Goal: Task Accomplishment & Management: Manage account settings

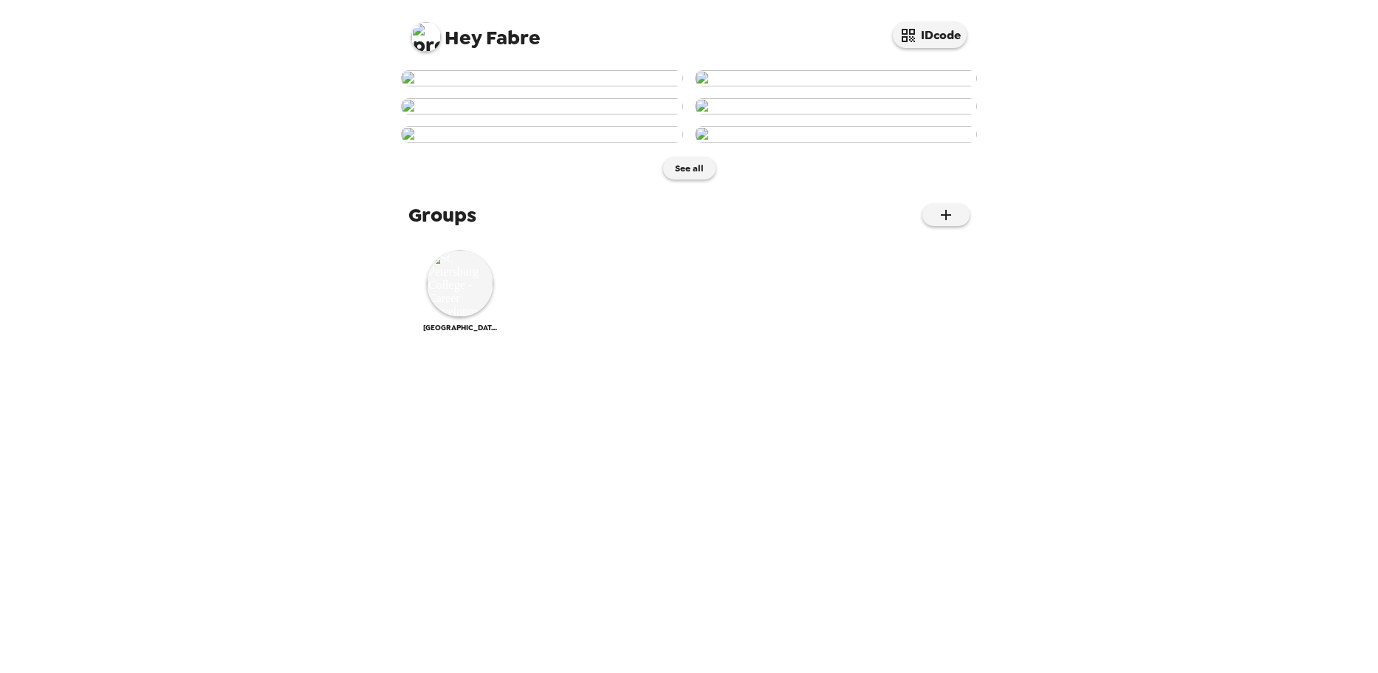
click at [166, 230] on div "Hey Fabre IDcode See all Groups St. Petersburg College - Career Development" at bounding box center [689, 336] width 1378 height 673
click at [1176, 472] on div "Hey Fabre IDcode See all Groups St. Petersburg College - Career Development" at bounding box center [689, 336] width 1378 height 673
click at [306, 72] on div "Hey Fabre IDcode See all Groups St. Petersburg College - Career Development" at bounding box center [689, 336] width 1378 height 673
click at [432, 38] on img at bounding box center [426, 37] width 30 height 30
click at [486, 42] on div at bounding box center [689, 336] width 1378 height 673
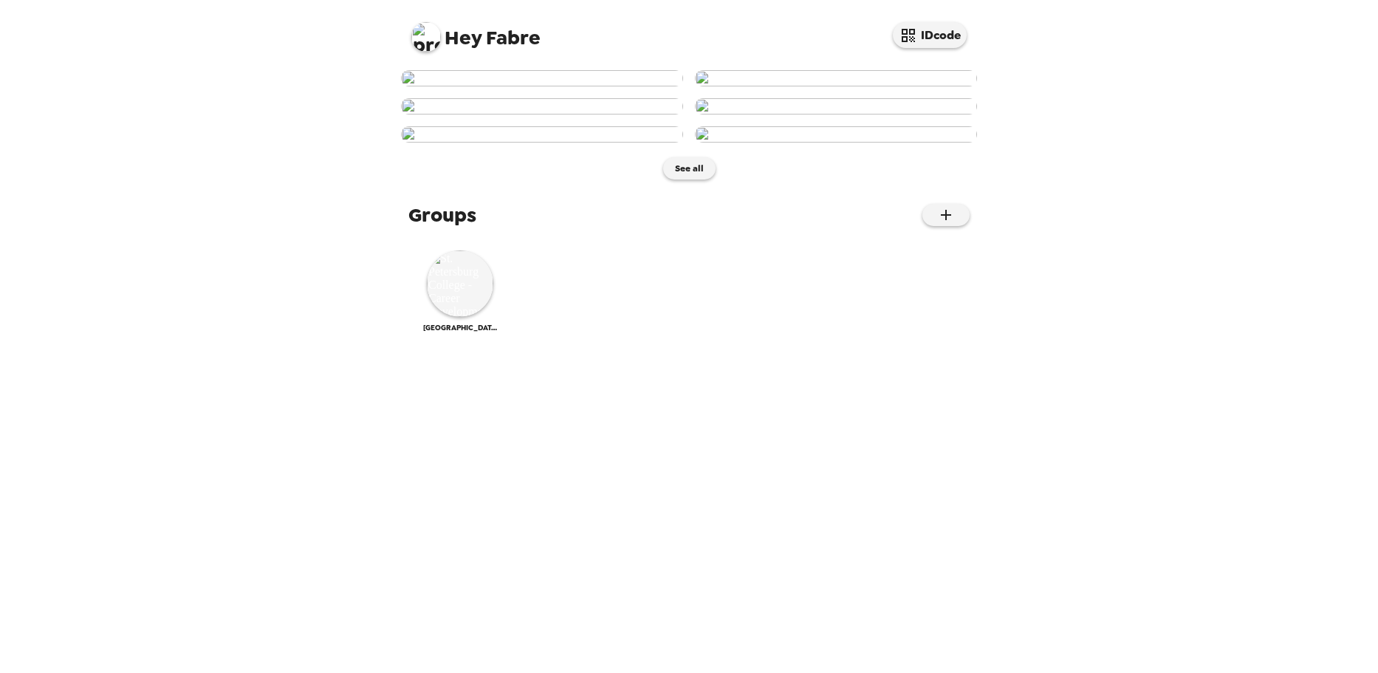
click at [421, 35] on img at bounding box center [426, 37] width 30 height 30
click at [351, 78] on div at bounding box center [689, 336] width 1378 height 673
click at [510, 46] on span "Hey Fabre" at bounding box center [475, 31] width 129 height 33
click at [405, 26] on div "Hey Fabre IDcode" at bounding box center [689, 31] width 591 height 63
click at [419, 41] on img at bounding box center [426, 37] width 30 height 30
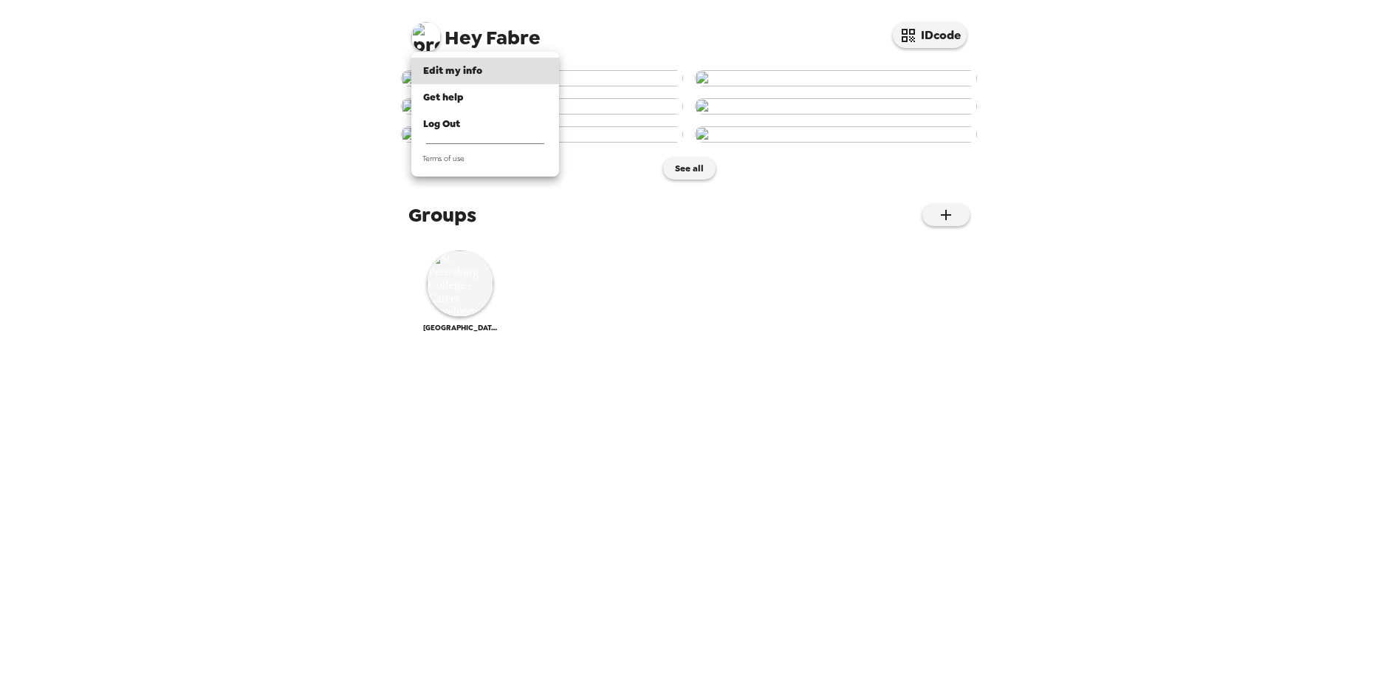
click at [904, 30] on div at bounding box center [689, 336] width 1378 height 673
click at [953, 38] on button "IDcode" at bounding box center [930, 35] width 74 height 26
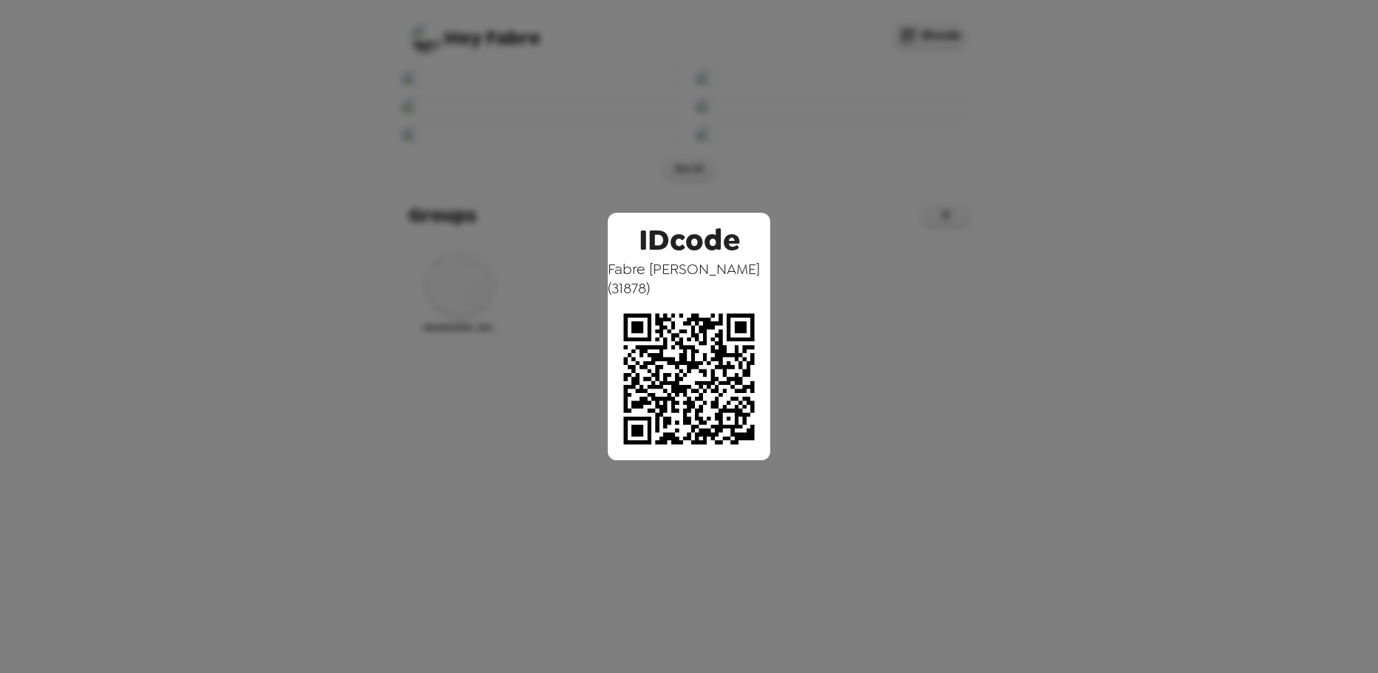
click at [1102, 192] on div "IDcode Fabre Murray ( 31878 )" at bounding box center [689, 336] width 1378 height 673
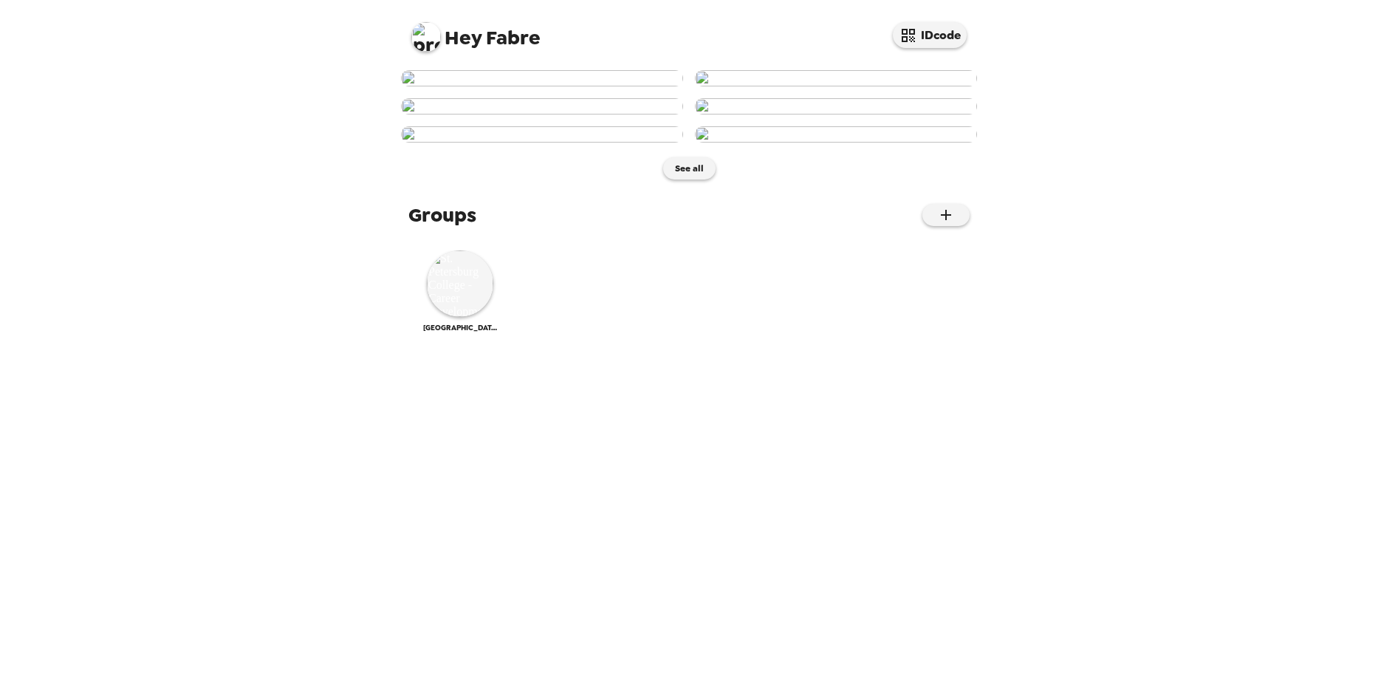
scroll to position [679, 0]
click at [461, 317] on img at bounding box center [460, 283] width 66 height 66
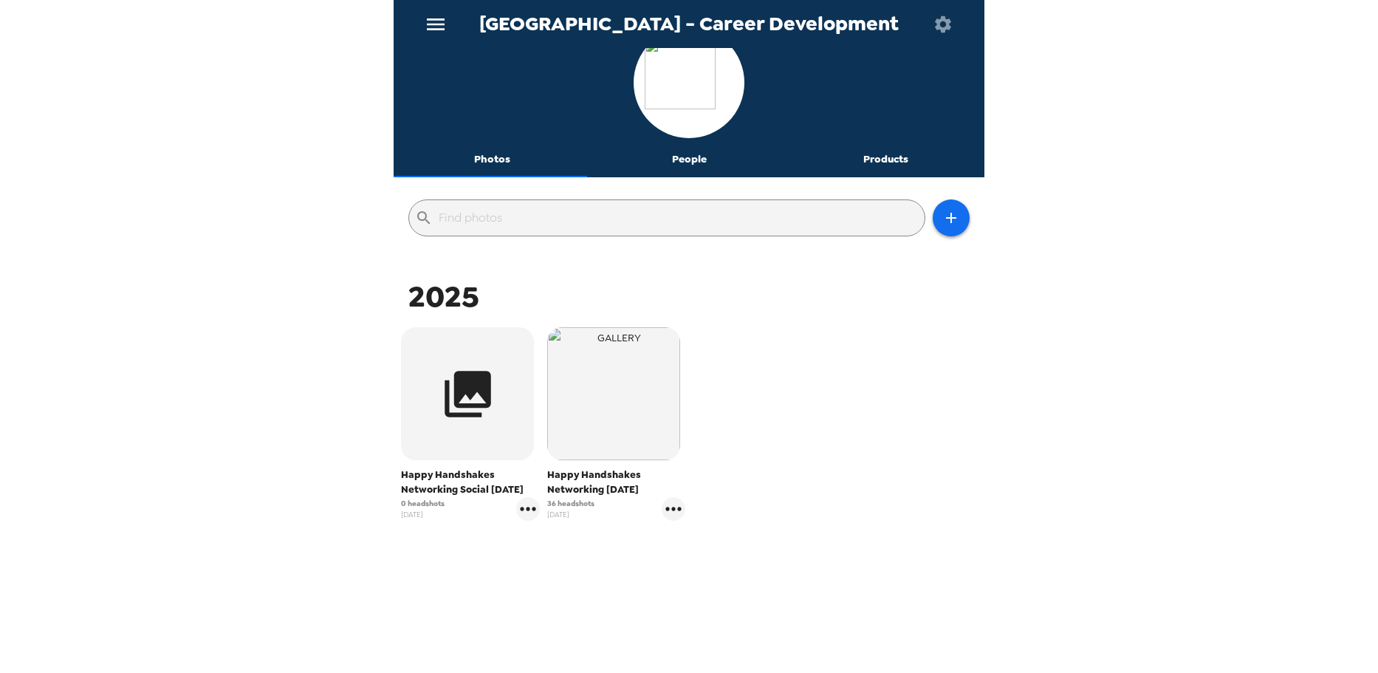
scroll to position [31, 0]
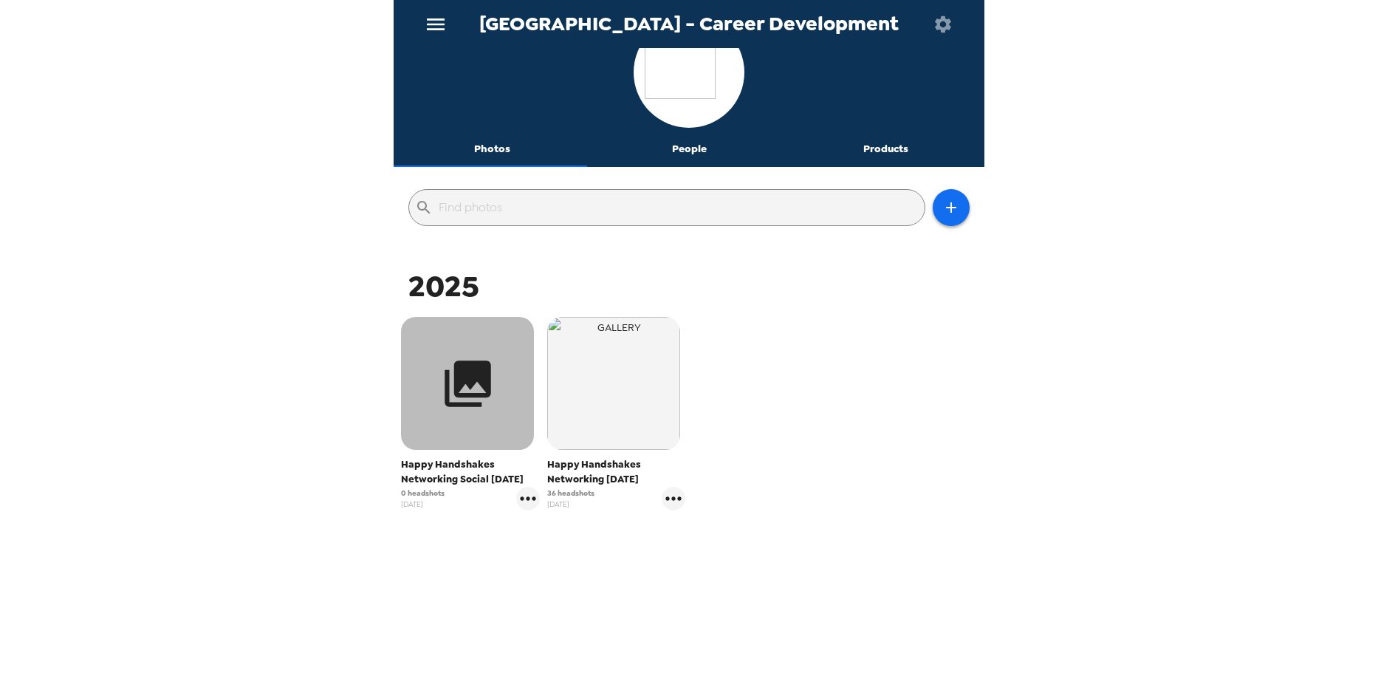
click at [466, 426] on button "button" at bounding box center [467, 383] width 133 height 133
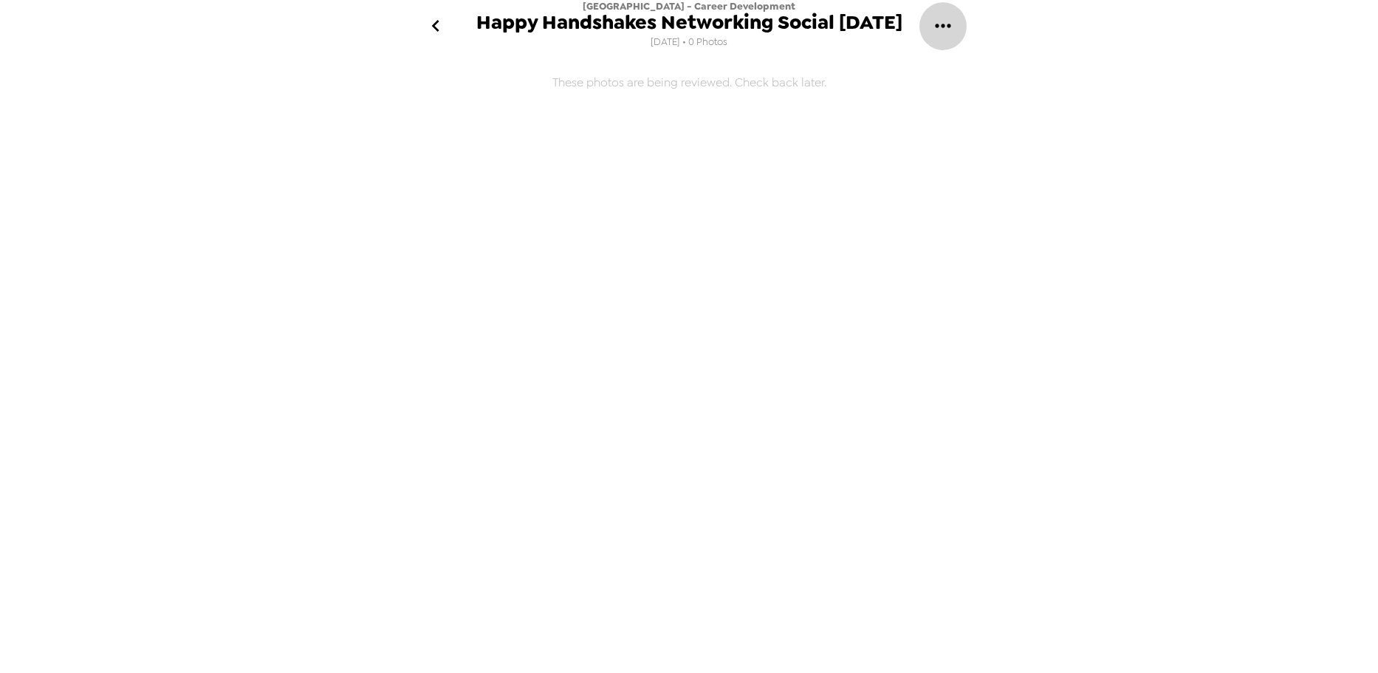
click at [935, 27] on icon "gallery menu" at bounding box center [943, 26] width 16 height 4
click at [962, 65] on span "Edit Shoot" at bounding box center [1018, 70] width 123 height 18
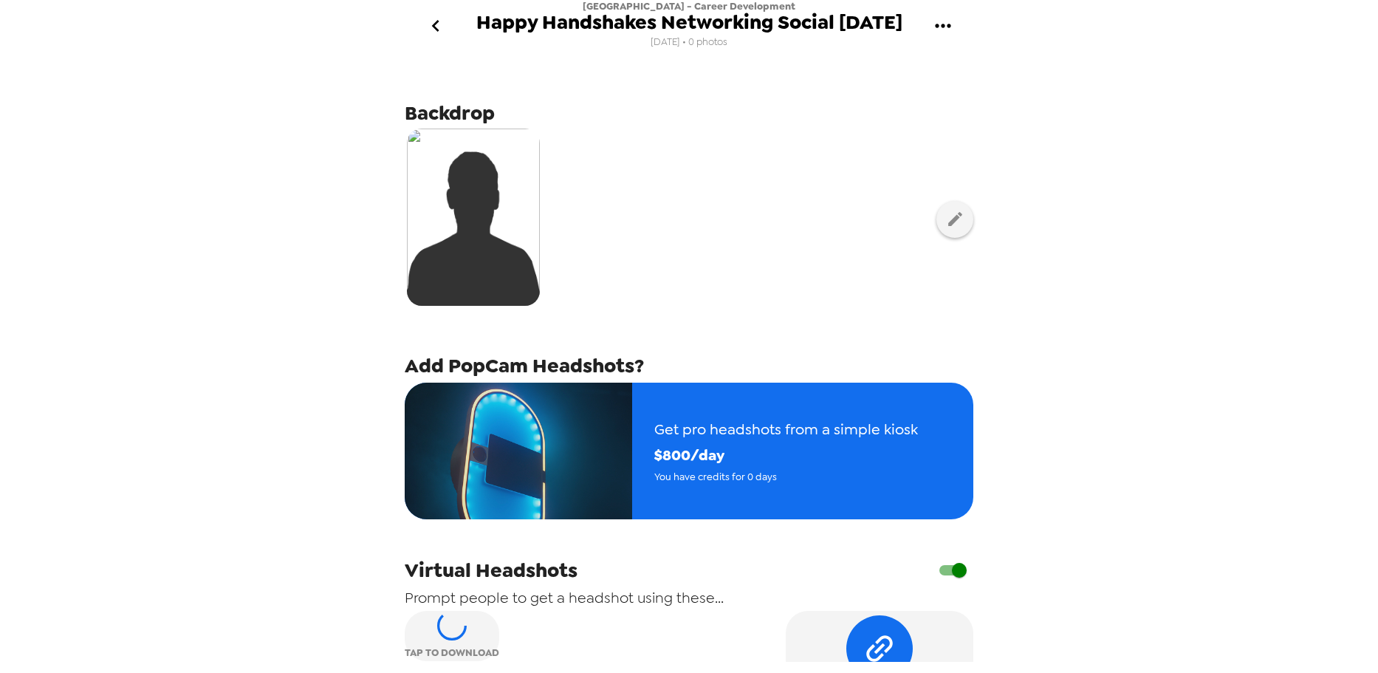
click at [887, 16] on span "Happy Handshakes Networking Social 9/23/25" at bounding box center [689, 23] width 426 height 20
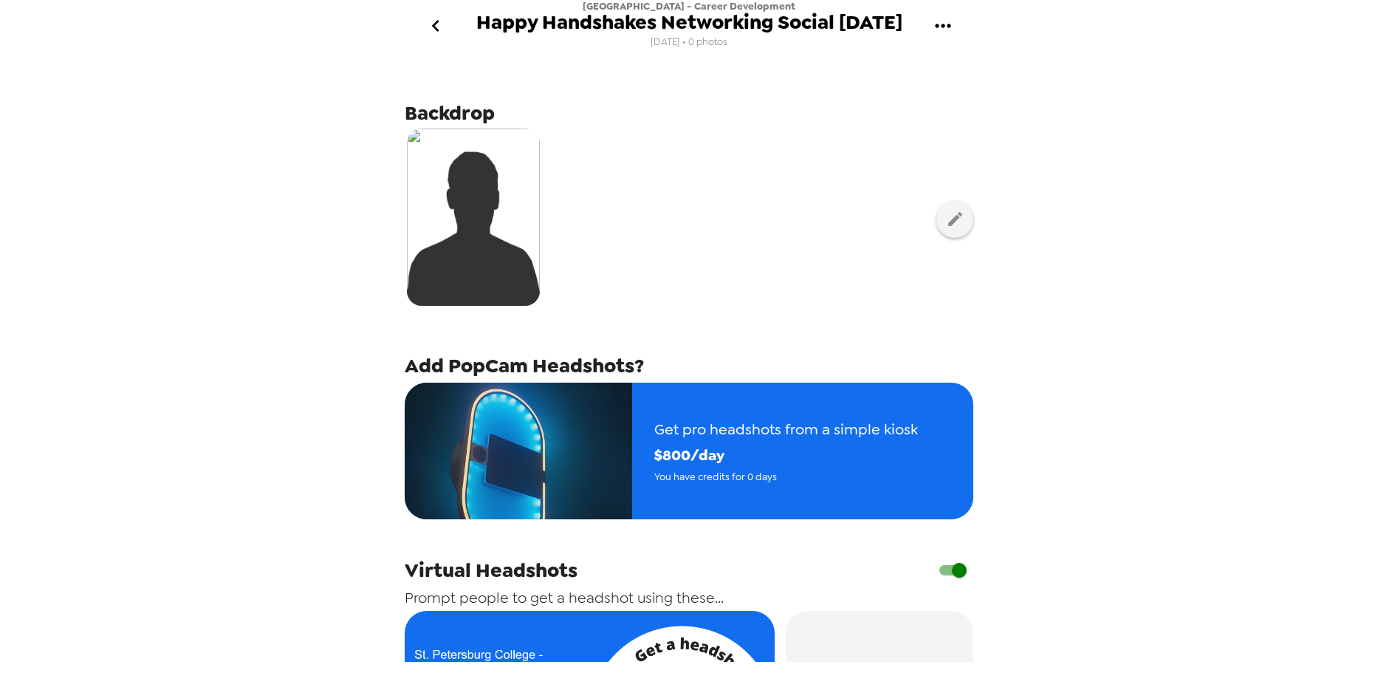
click at [870, 21] on span "Happy Handshakes Networking Social 9/23/25" at bounding box center [689, 23] width 426 height 20
click at [877, 24] on span "Happy Handshakes Networking Social 9/23/25" at bounding box center [689, 23] width 426 height 20
click at [857, 18] on span "Happy Handshakes Networking Social 9/23/25" at bounding box center [689, 23] width 426 height 20
click at [863, 28] on span "Happy Handshakes Networking Social 9/23/25" at bounding box center [689, 23] width 426 height 20
click at [941, 20] on icon "gallery menu" at bounding box center [943, 26] width 24 height 24
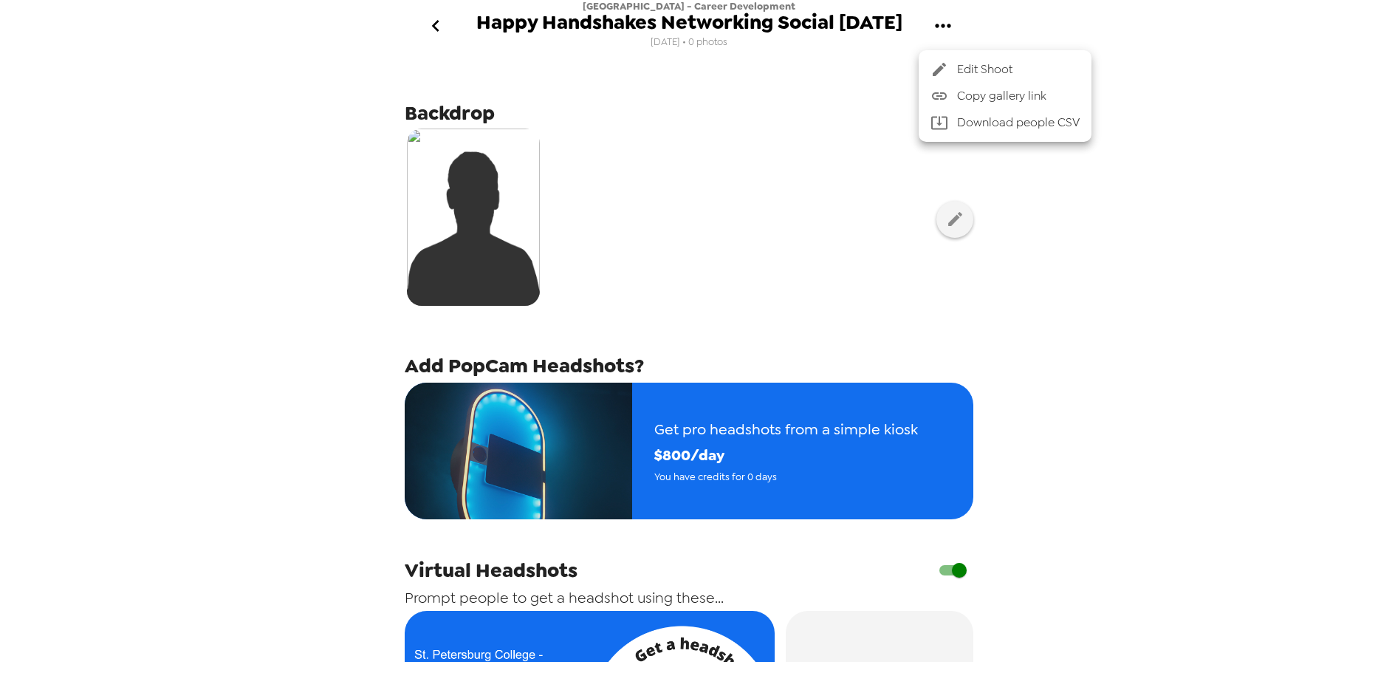
click at [1006, 69] on span "Edit Shoot" at bounding box center [1018, 70] width 123 height 18
click at [557, 32] on span "Happy Handshakes Networking Social 9/23/25" at bounding box center [689, 23] width 426 height 20
click at [707, 31] on span "Happy Handshakes Networking Social 9/23/25" at bounding box center [689, 23] width 426 height 20
click at [719, 51] on span "8/20/25 • 0 photos" at bounding box center [689, 42] width 77 height 20
click at [939, 27] on icon "gallery menu" at bounding box center [943, 26] width 24 height 24
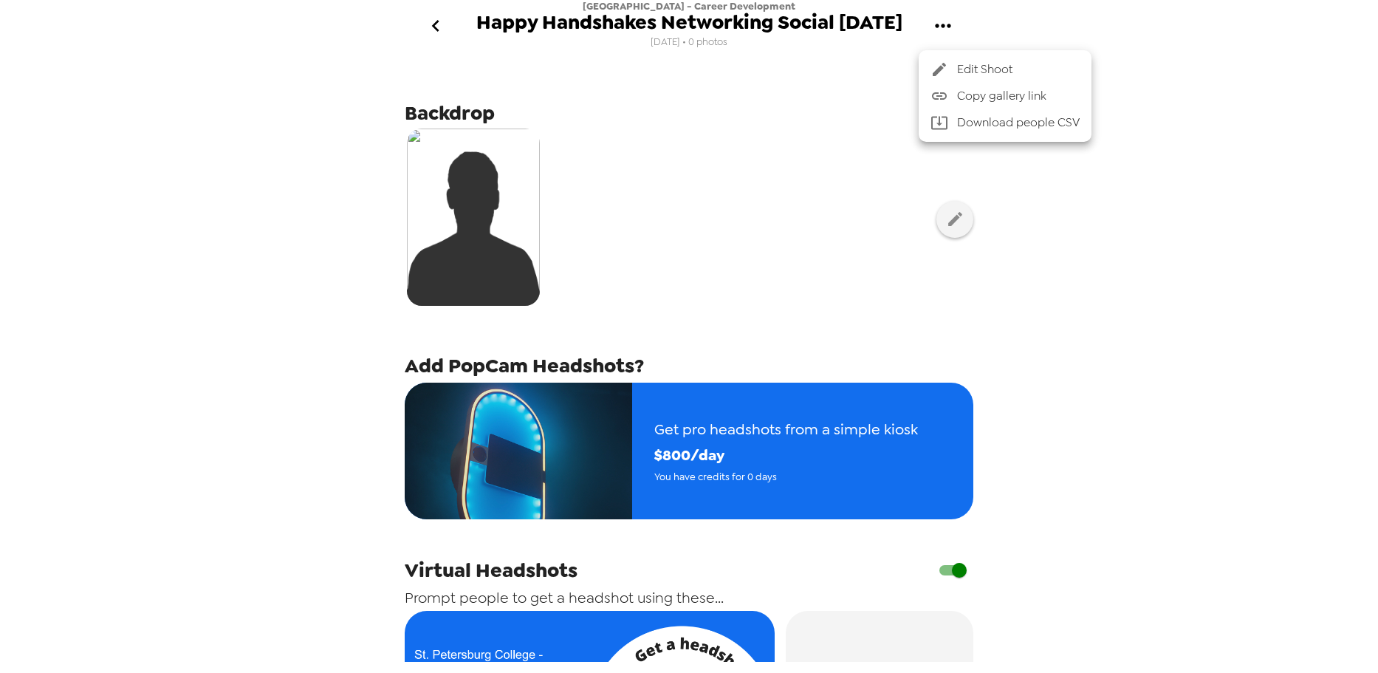
click at [819, 49] on div at bounding box center [689, 336] width 1378 height 673
click at [735, 26] on span "Happy Handshakes Networking Social 9/23/25" at bounding box center [689, 23] width 426 height 20
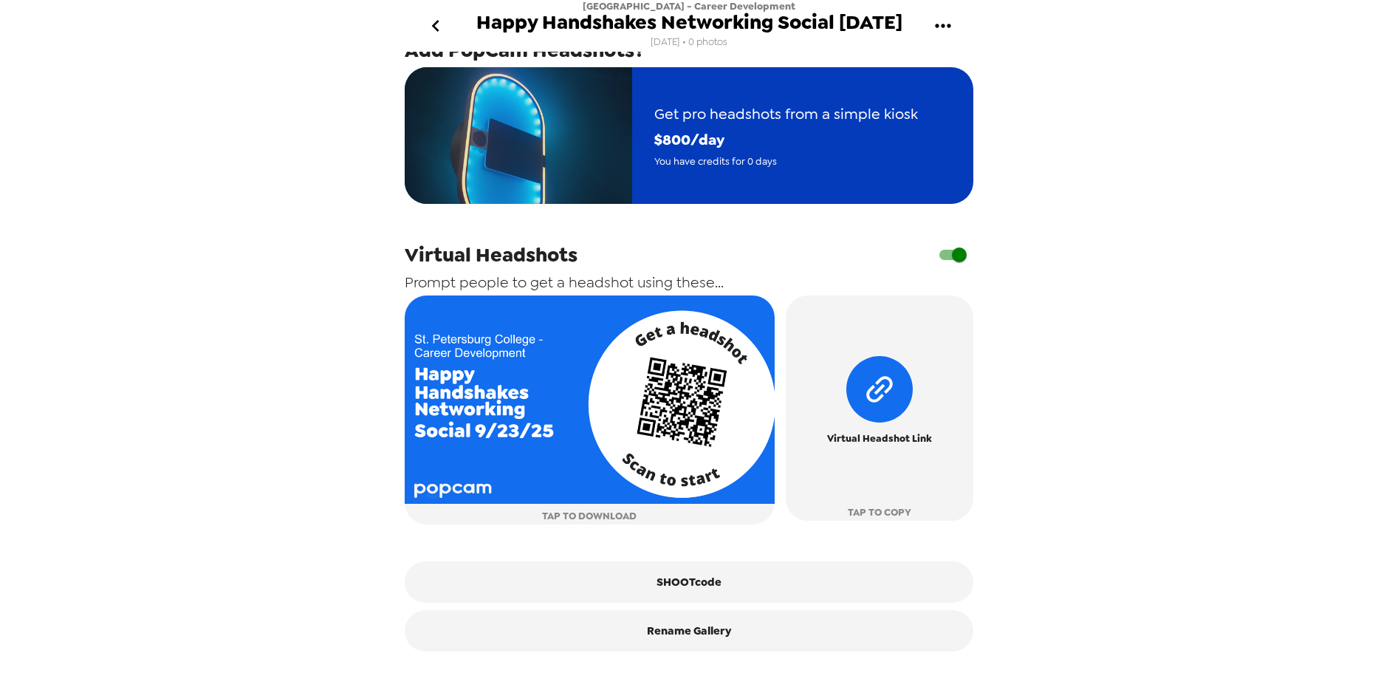
scroll to position [320, 0]
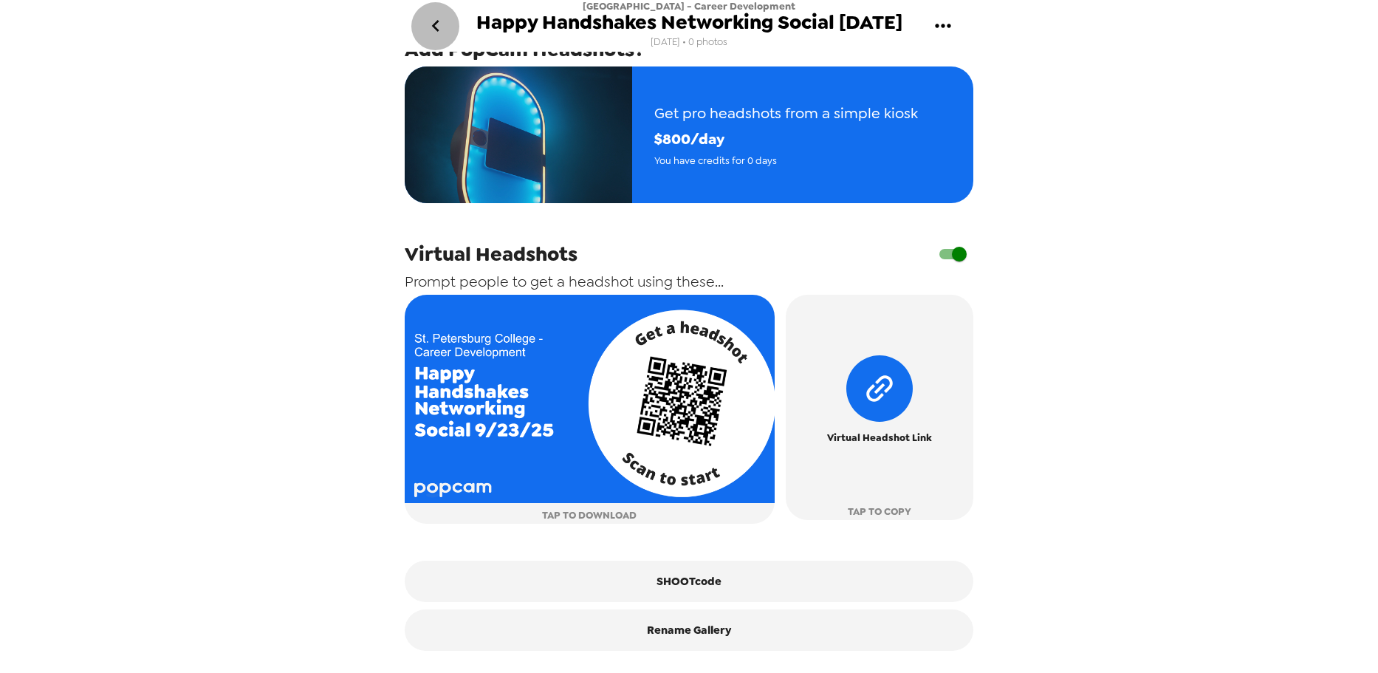
click at [436, 24] on icon "go back" at bounding box center [434, 26] width 7 height 12
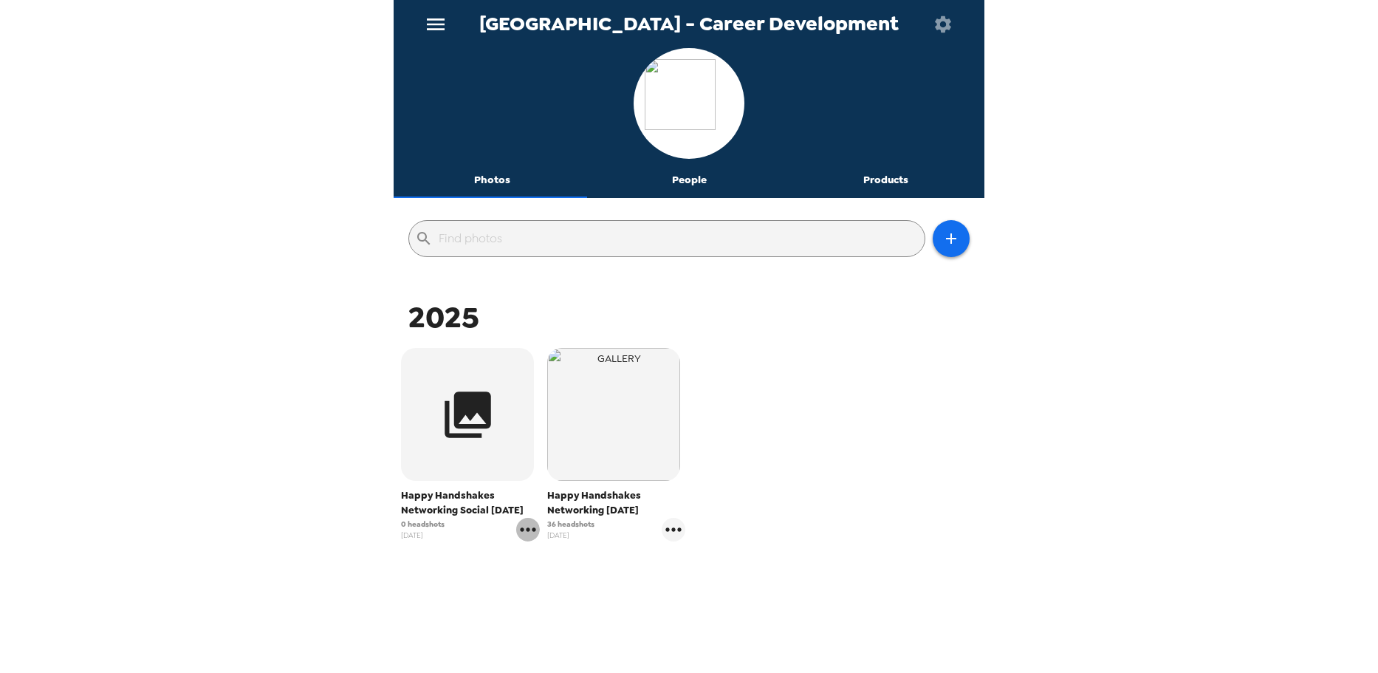
click at [528, 532] on icon "gallery menu" at bounding box center [528, 530] width 24 height 24
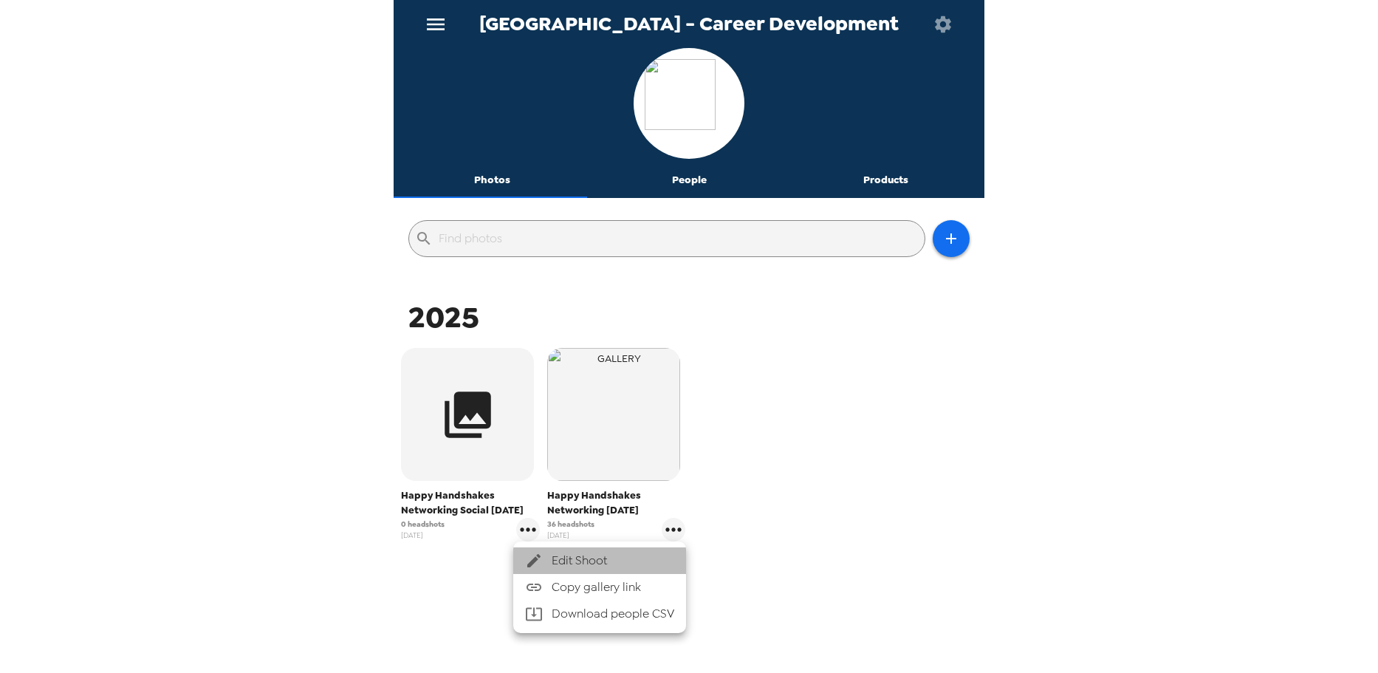
click at [556, 554] on span "Edit Shoot" at bounding box center [613, 561] width 123 height 18
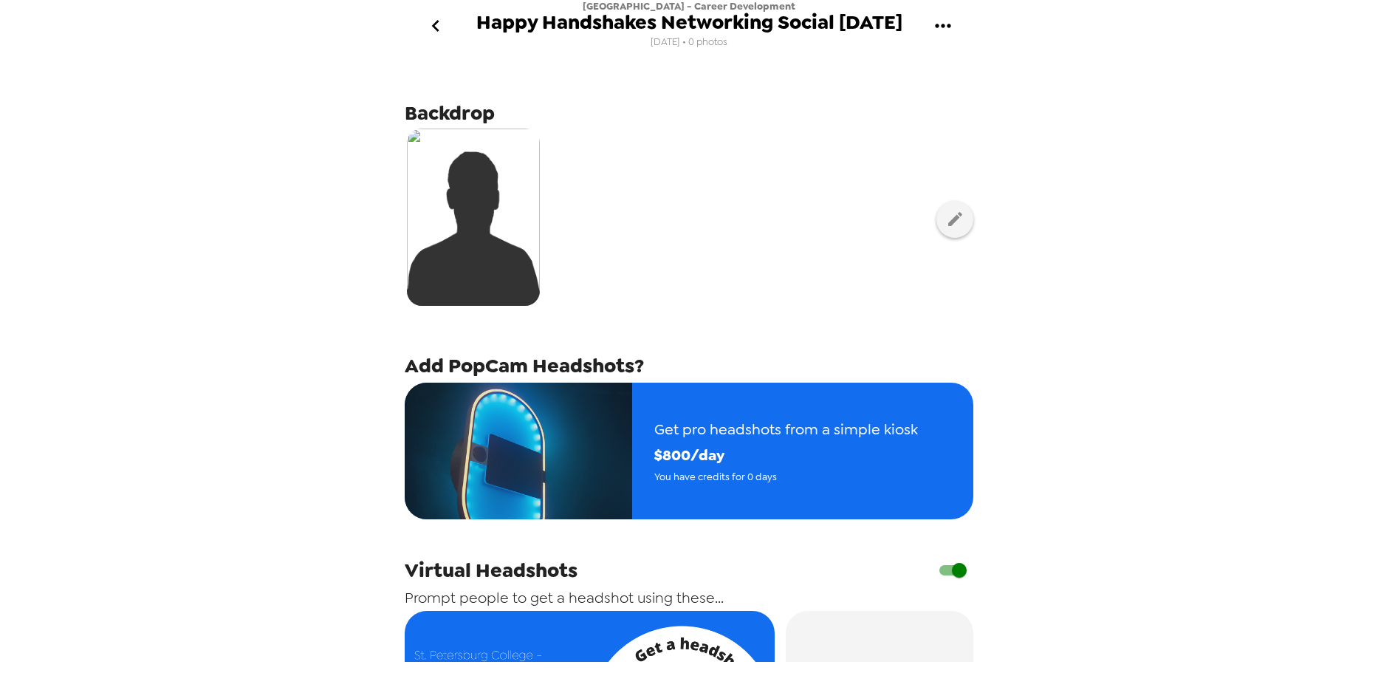
click at [655, 22] on span "Happy Handshakes Networking Social 9/23/25" at bounding box center [689, 23] width 426 height 20
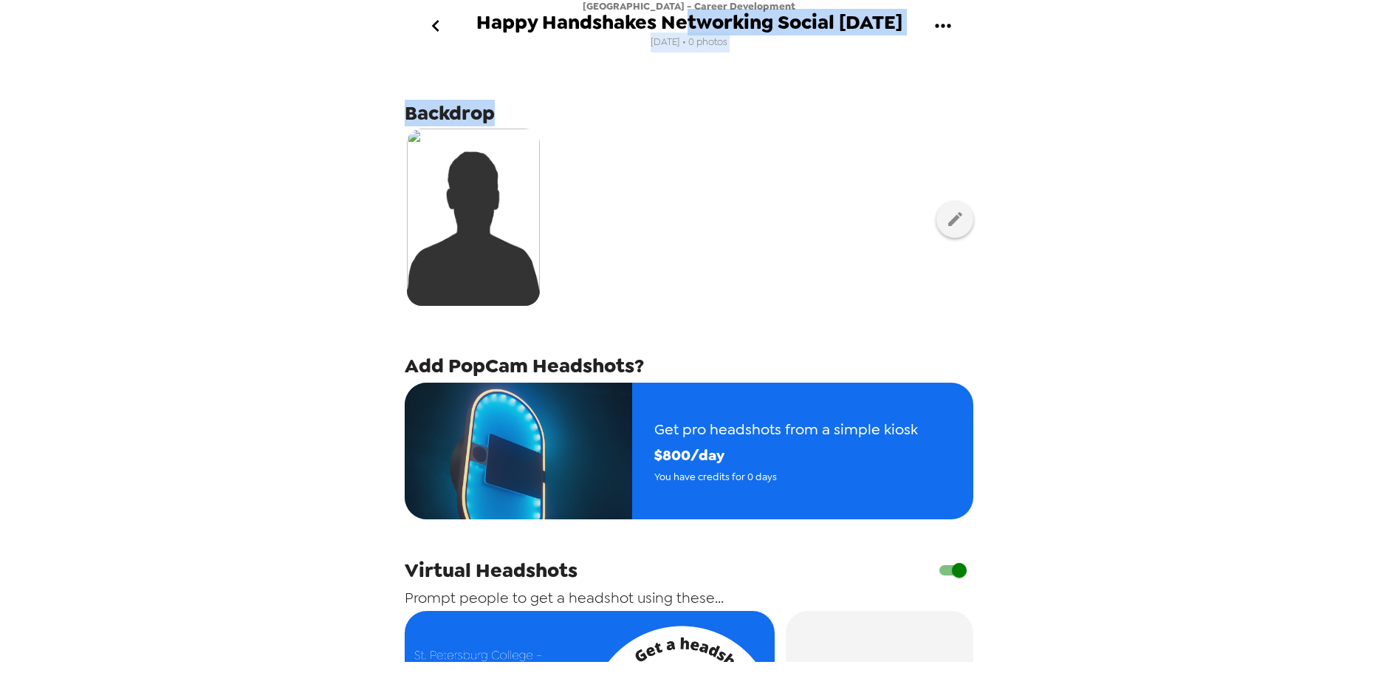
drag, startPoint x: 674, startPoint y: 24, endPoint x: 971, endPoint y: 54, distance: 298.4
click at [971, 54] on div "St. Petersburg College - Career Development Happy Handshakes Networking Social …" at bounding box center [689, 336] width 591 height 673
click at [883, 24] on span "Happy Handshakes Networking Social 9/23/25" at bounding box center [689, 23] width 426 height 20
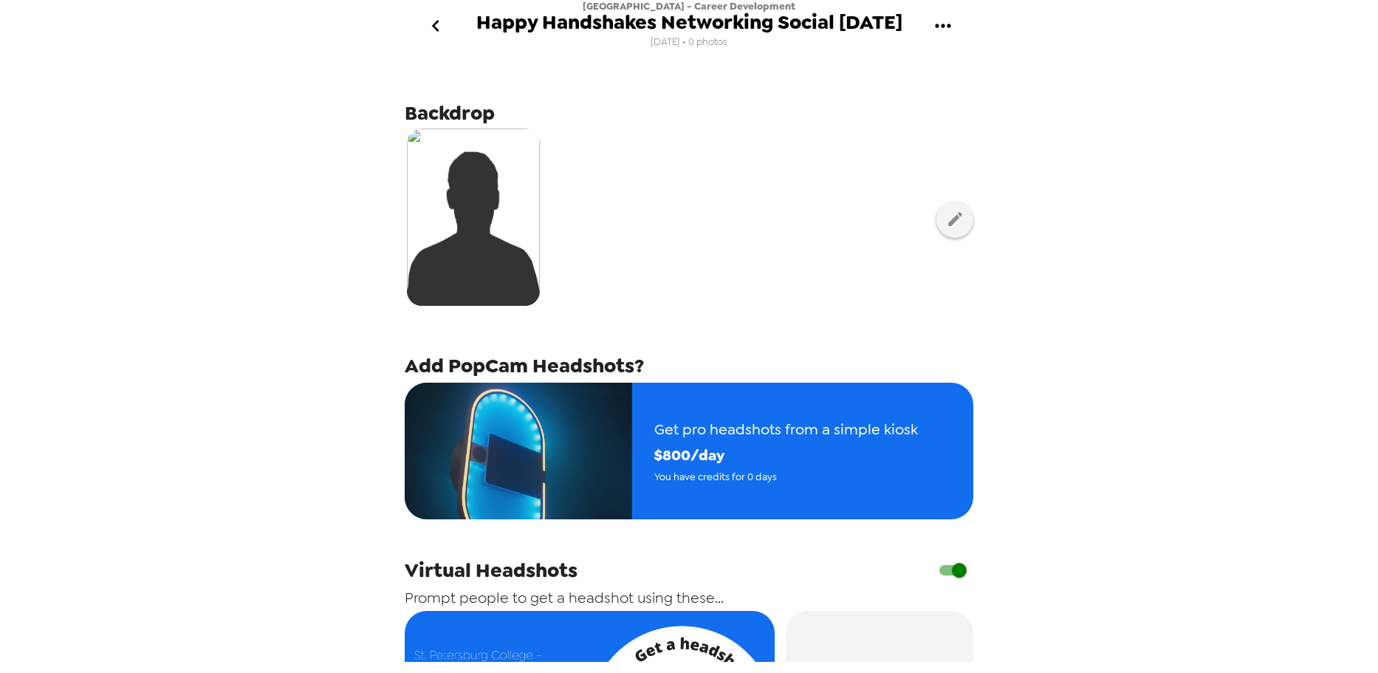
click at [774, 5] on span "St. Petersburg College - Career Development" at bounding box center [689, 6] width 213 height 13
click at [795, 26] on span "Happy Handshakes Networking Social 9/23/25" at bounding box center [689, 23] width 426 height 20
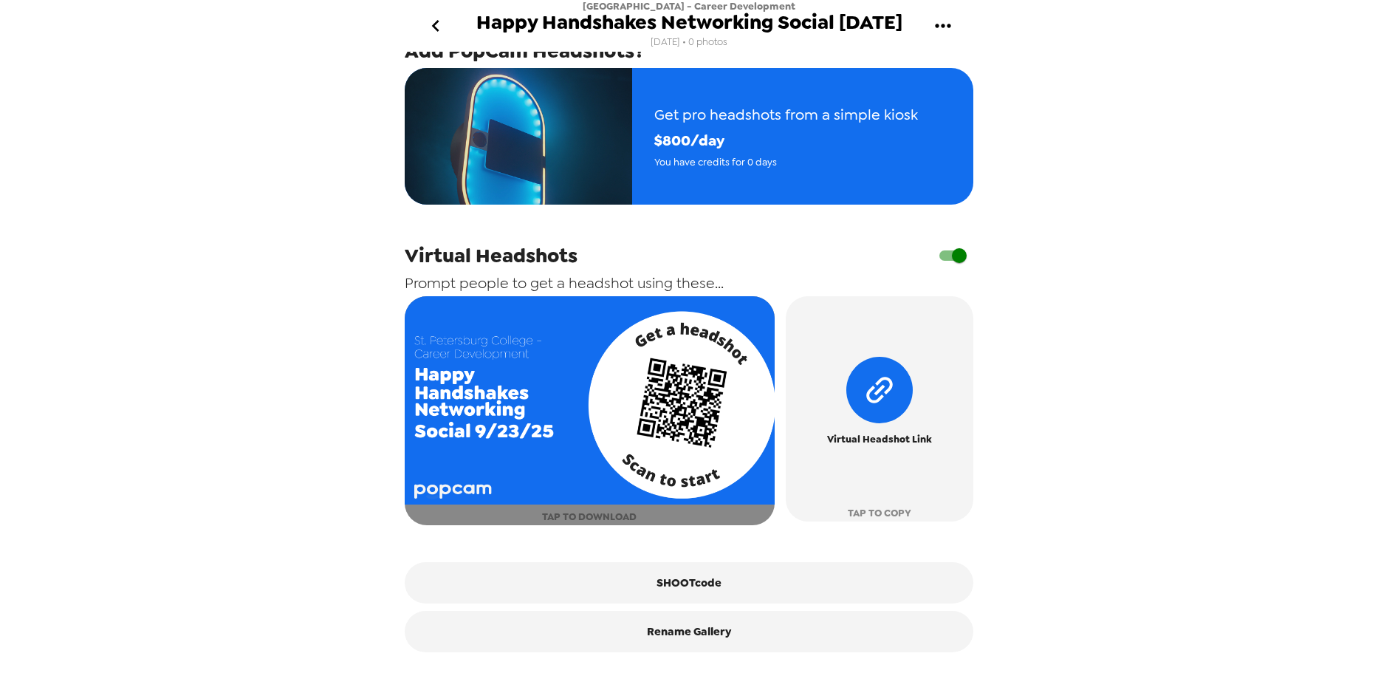
scroll to position [320, 0]
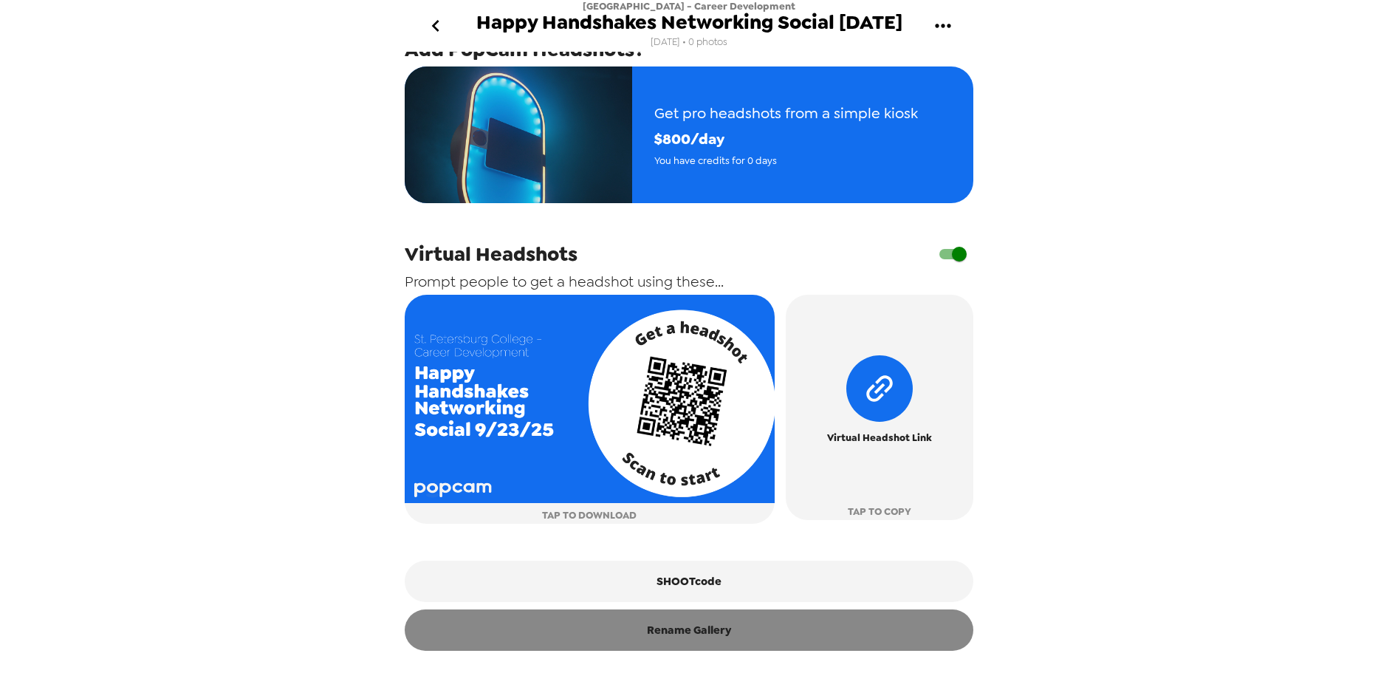
click at [723, 639] on button "Rename Gallery" at bounding box center [689, 629] width 569 height 41
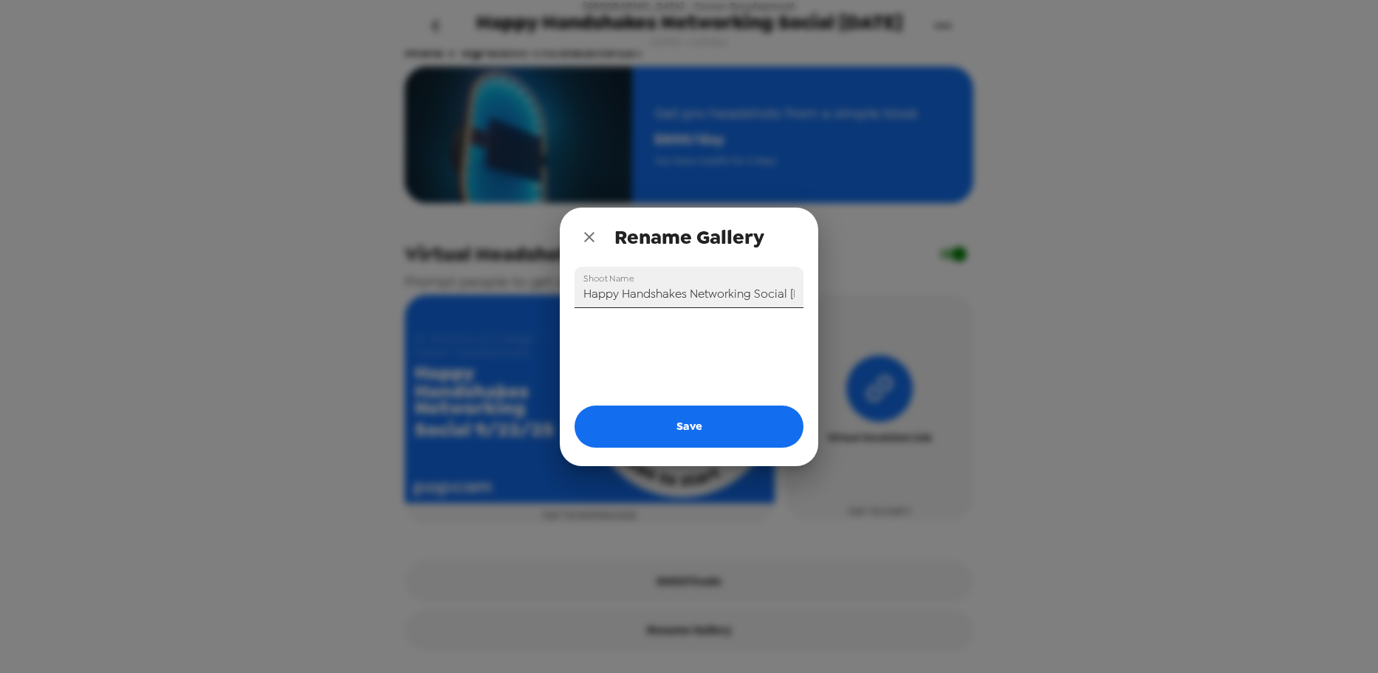
click at [731, 286] on input "Happy Handshakes Networking Social 9/23/25" at bounding box center [688, 287] width 229 height 41
click at [731, 418] on button "Save" at bounding box center [688, 425] width 229 height 41
type input "Happy Handshakes Networking Social 9/23/25"
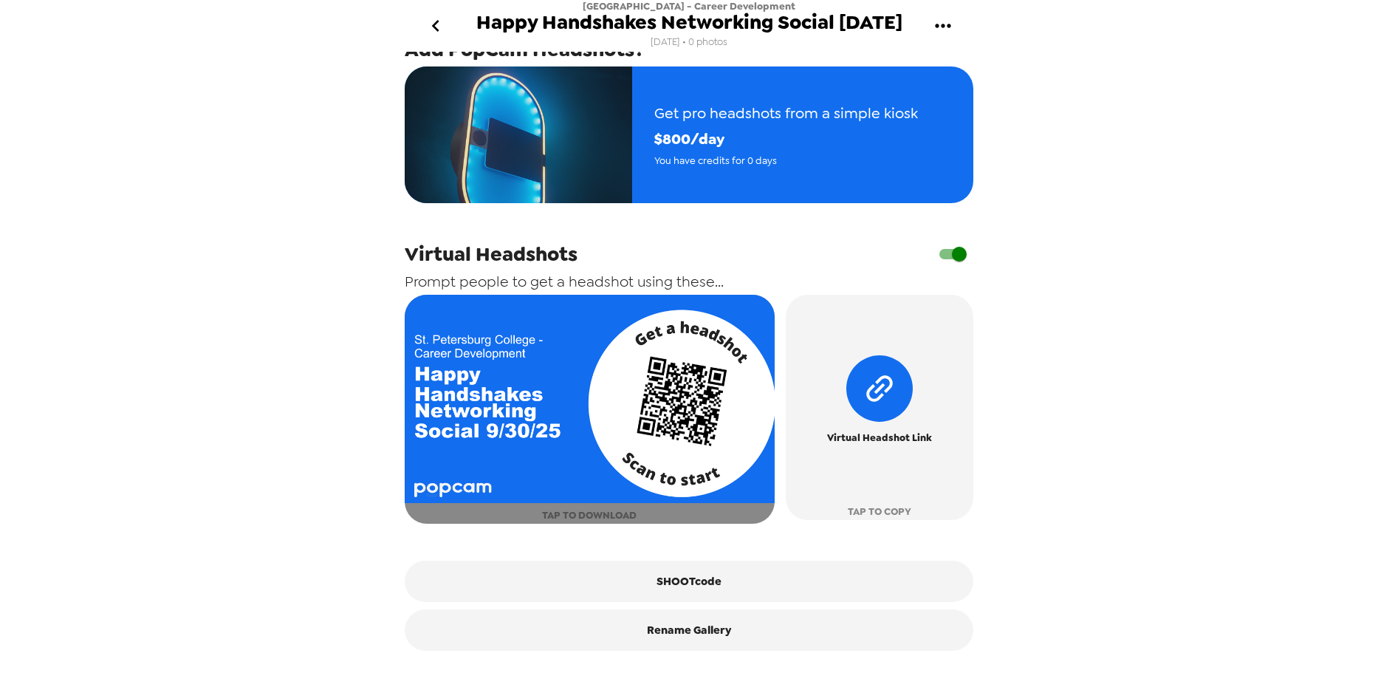
scroll to position [320, 0]
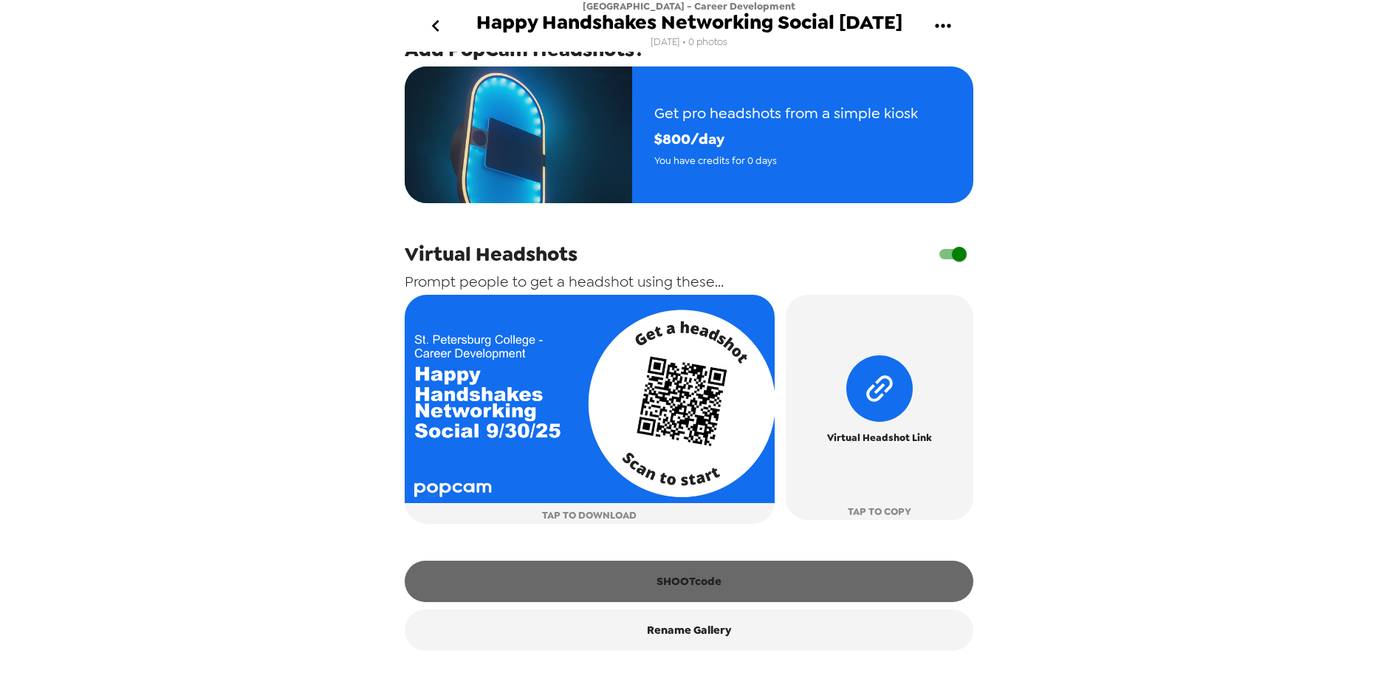
click at [741, 584] on button "SHOOTcode" at bounding box center [689, 580] width 569 height 41
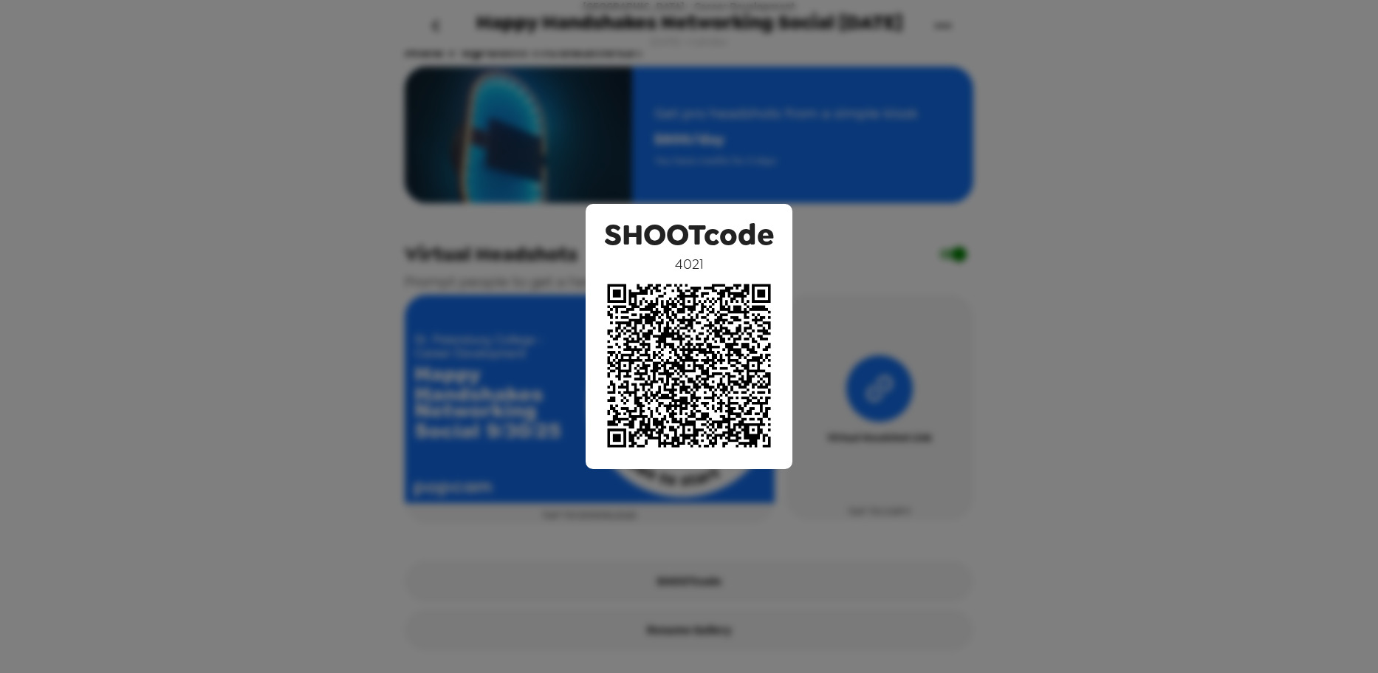
click at [1226, 414] on div "SHOOTcode 4021" at bounding box center [689, 336] width 1378 height 673
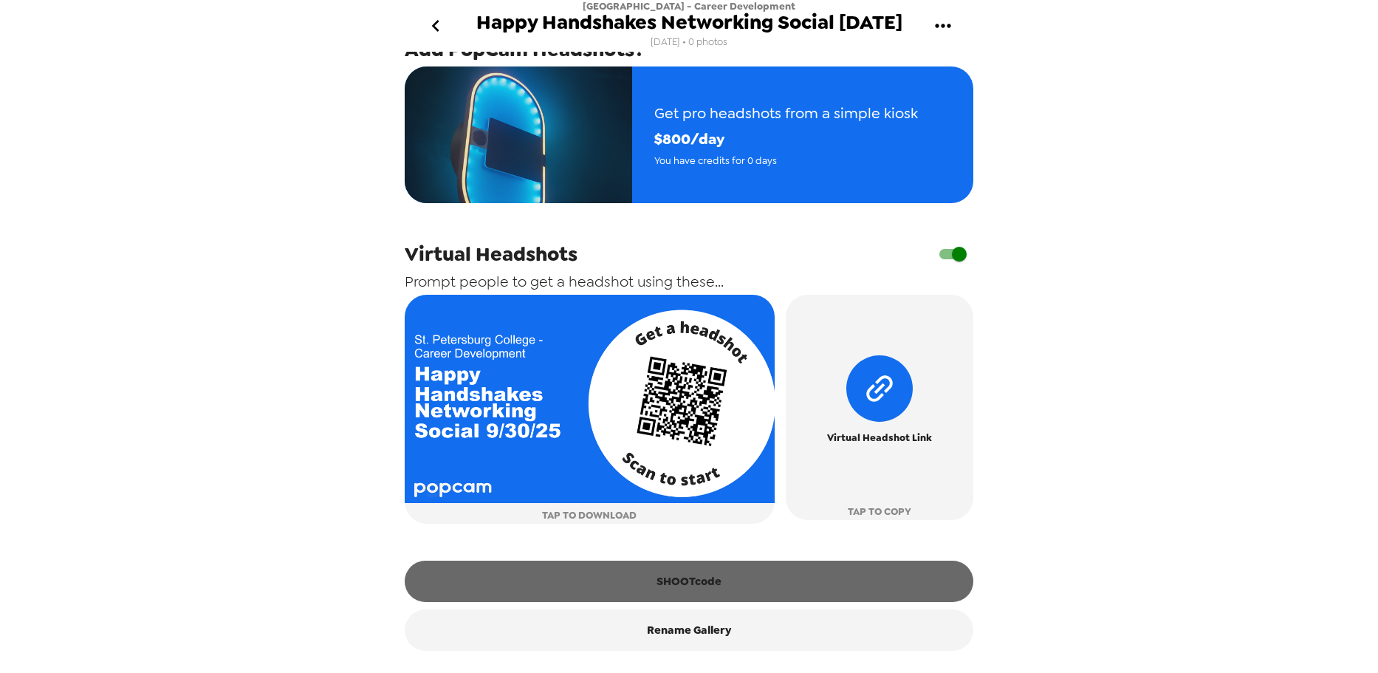
click at [735, 583] on button "SHOOTcode" at bounding box center [689, 580] width 569 height 41
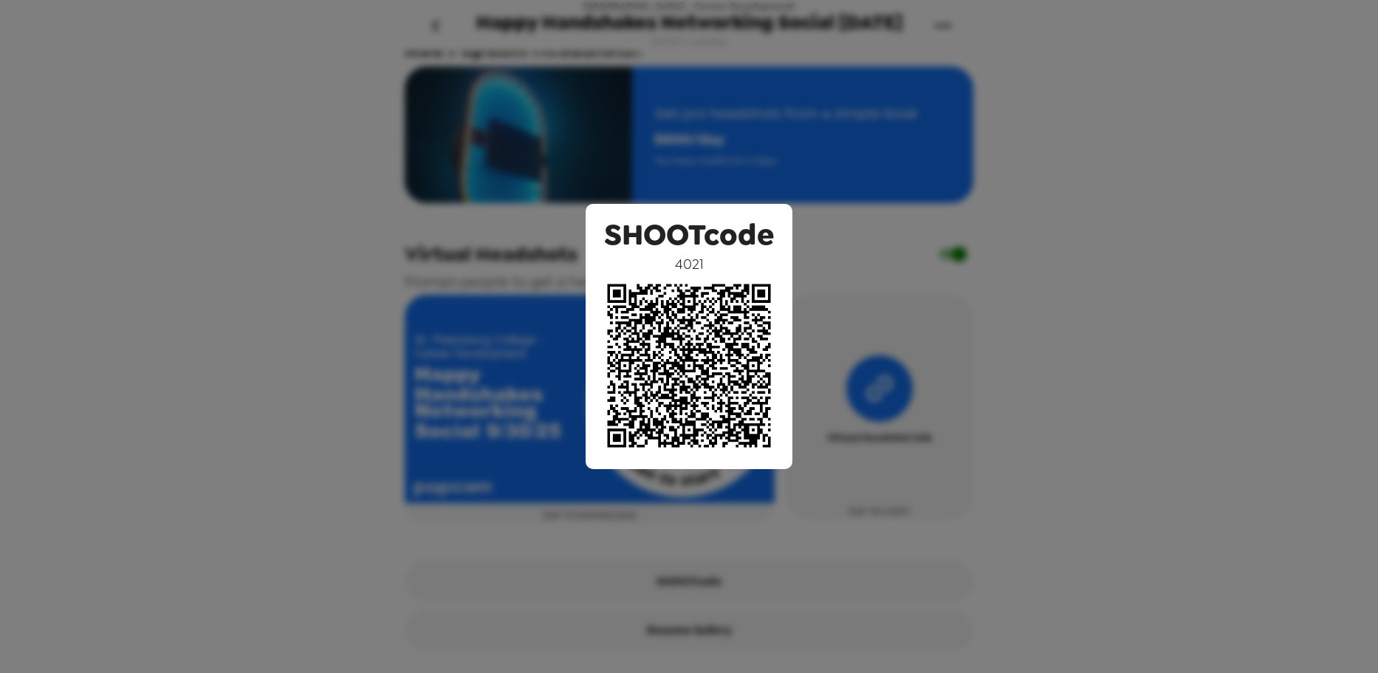
click at [1117, 337] on div "SHOOTcode 4021" at bounding box center [689, 336] width 1378 height 673
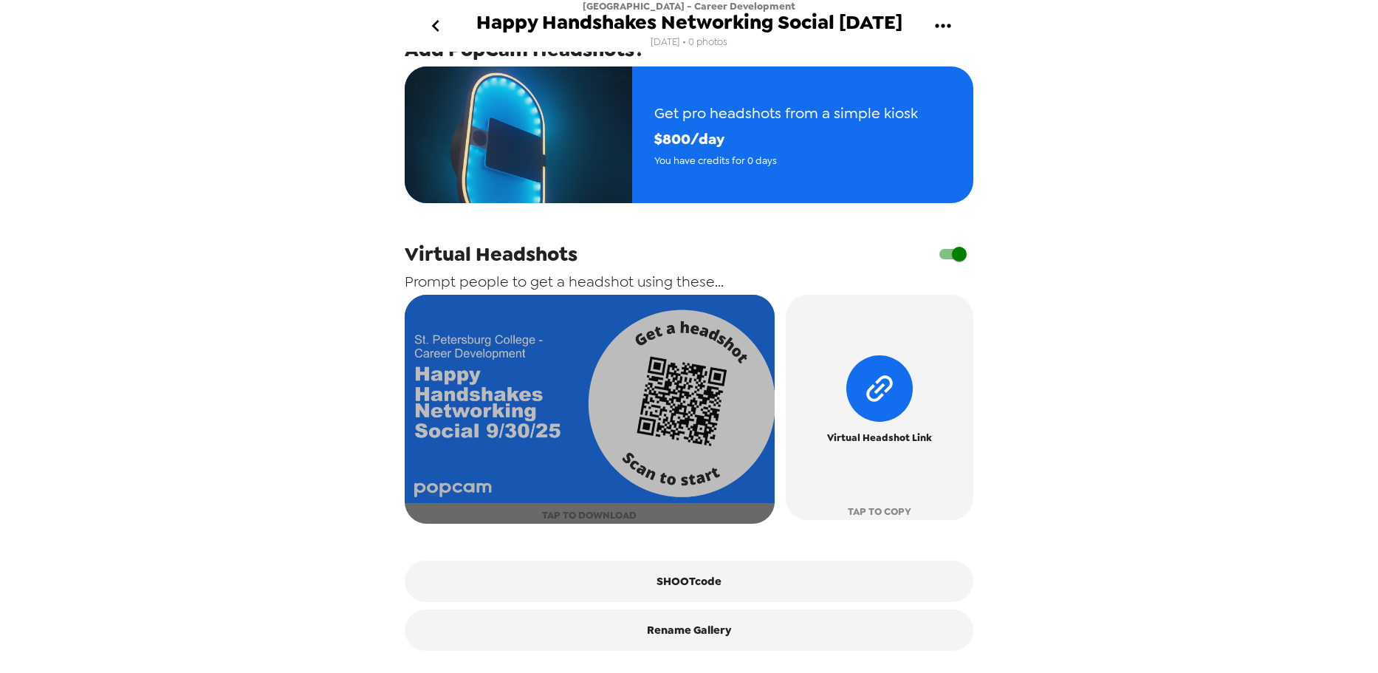
click at [627, 511] on span "TAP TO DOWNLOAD" at bounding box center [589, 515] width 95 height 17
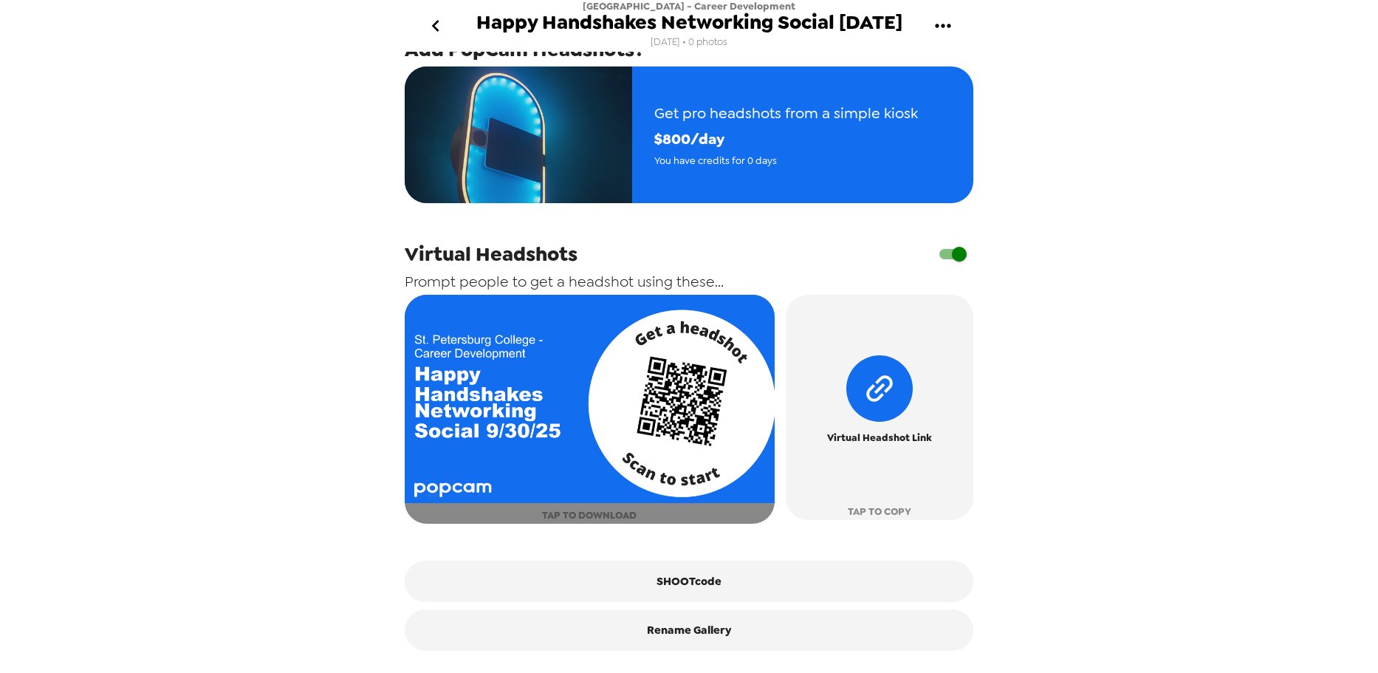
click at [541, 452] on img "button" at bounding box center [590, 399] width 370 height 208
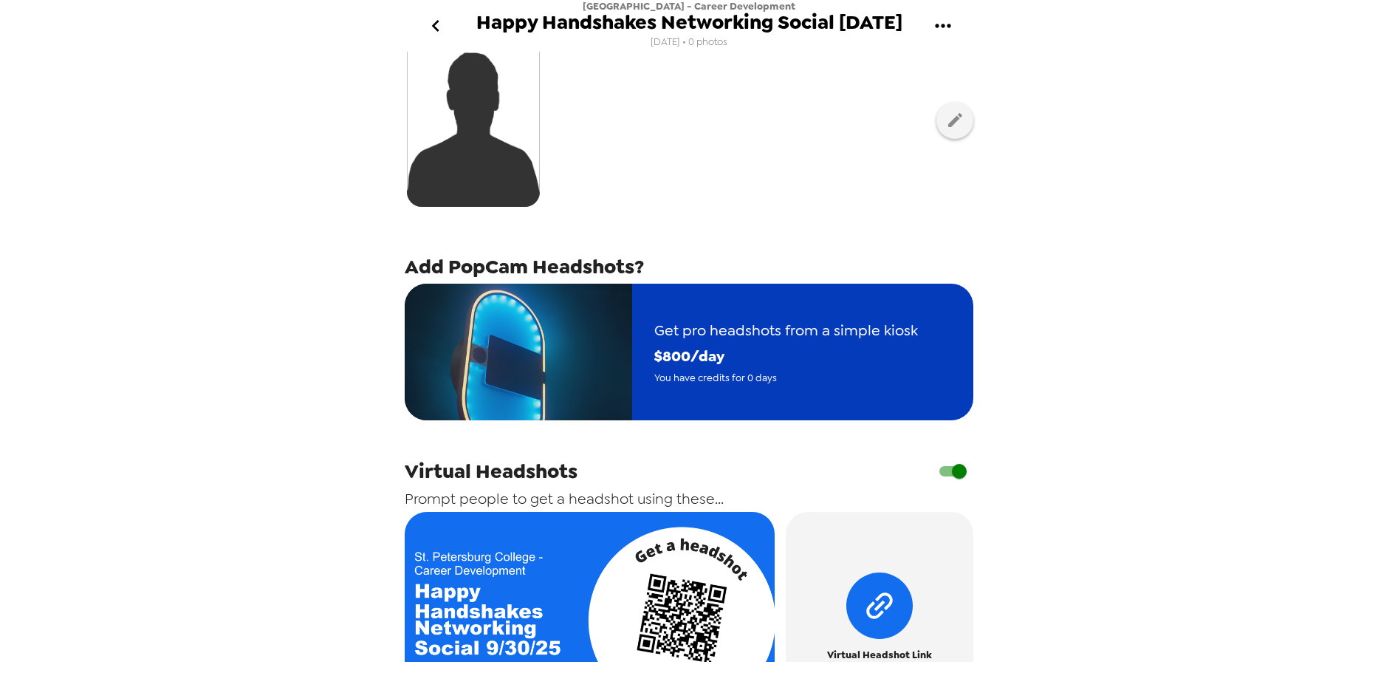
scroll to position [0, 0]
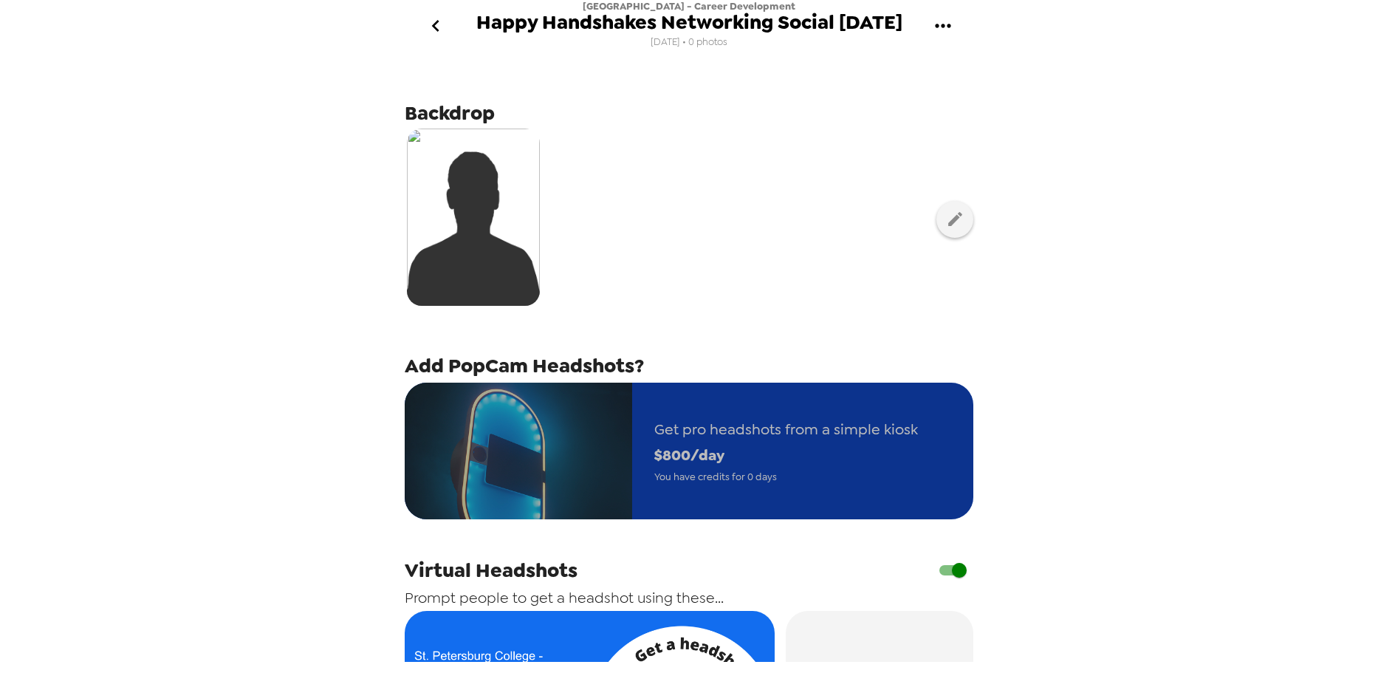
click at [745, 492] on div "Get pro headshots from a simple kiosk $ 800 /day You have credits for 0 days" at bounding box center [786, 450] width 308 height 113
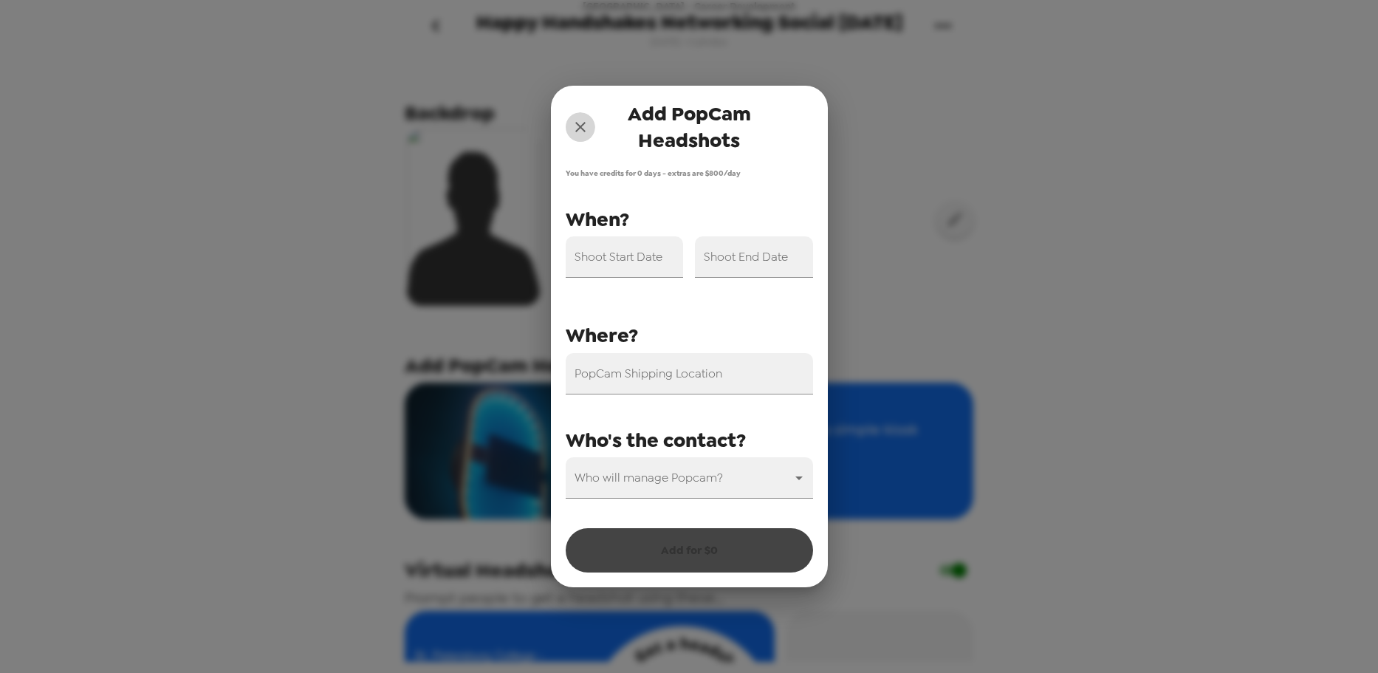
click at [577, 128] on icon "close" at bounding box center [581, 127] width 18 height 18
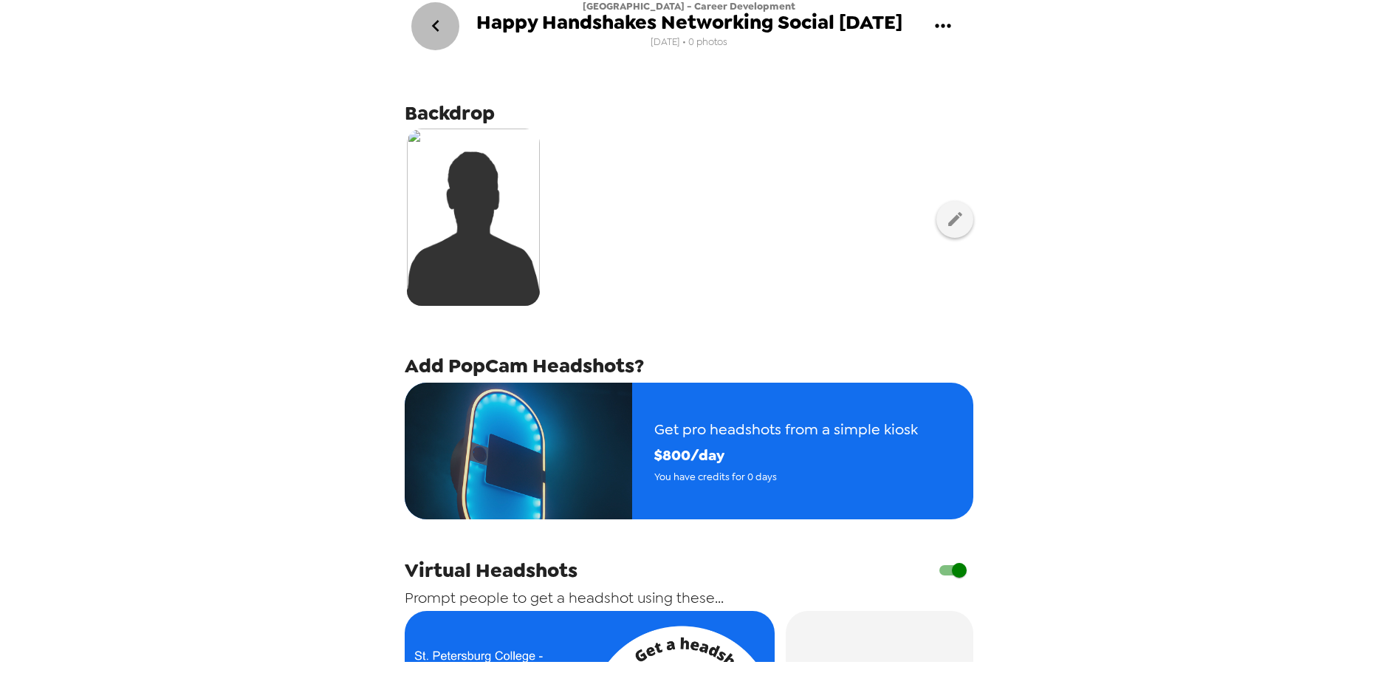
click at [439, 31] on icon "go back" at bounding box center [436, 26] width 24 height 24
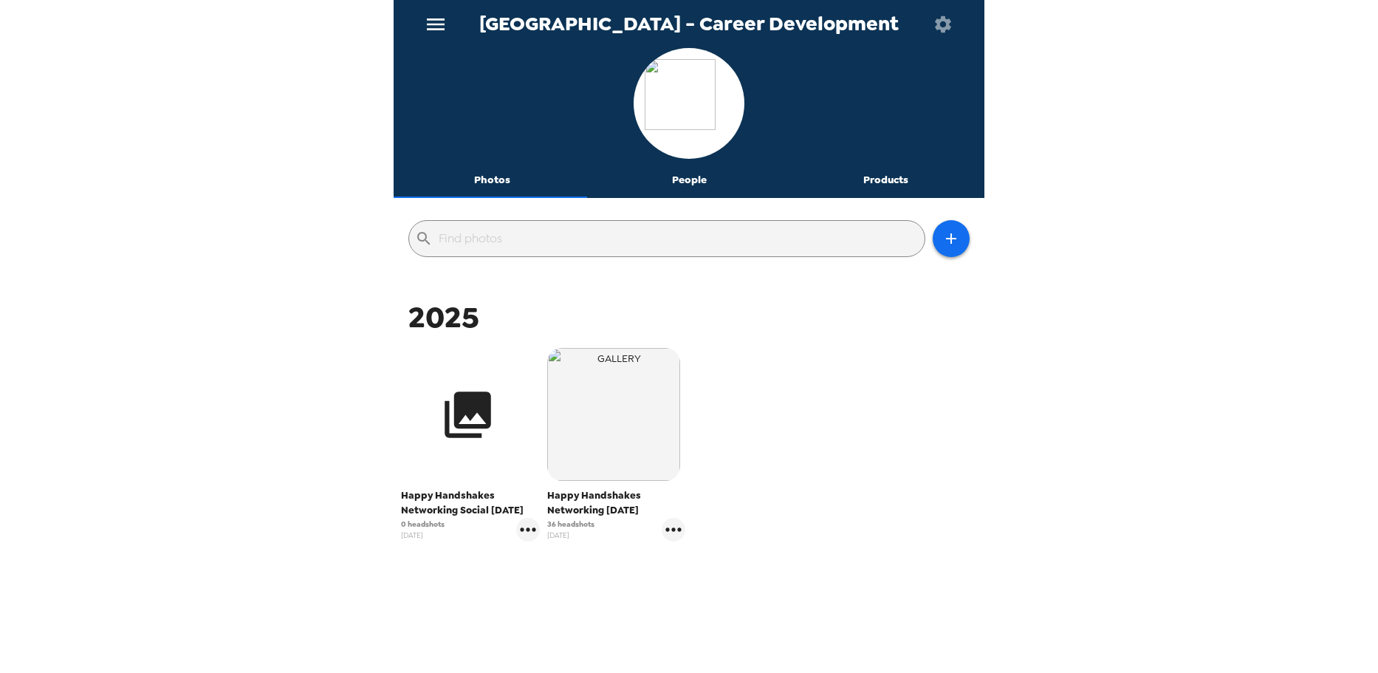
click at [489, 397] on icon "button" at bounding box center [468, 414] width 47 height 47
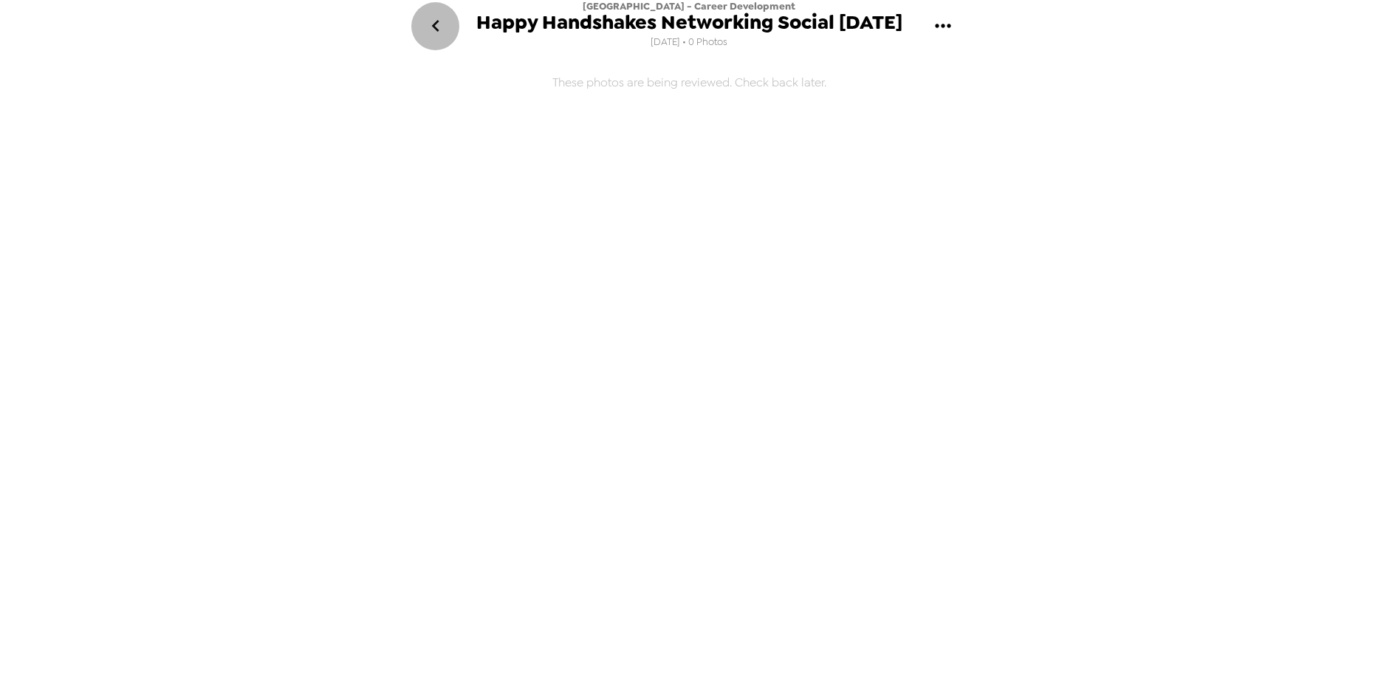
click at [436, 27] on icon "go back" at bounding box center [436, 26] width 24 height 24
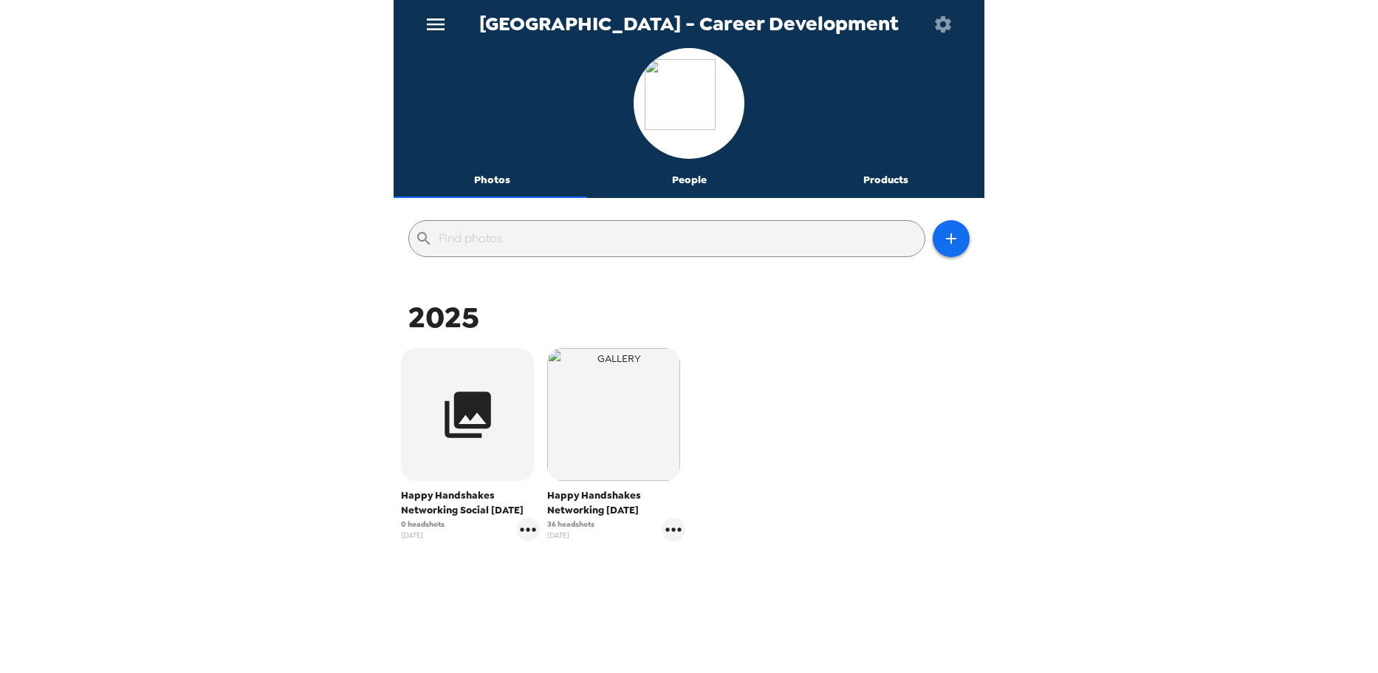
click at [426, 512] on span "Happy Handshakes Networking Social [DATE]" at bounding box center [470, 503] width 139 height 30
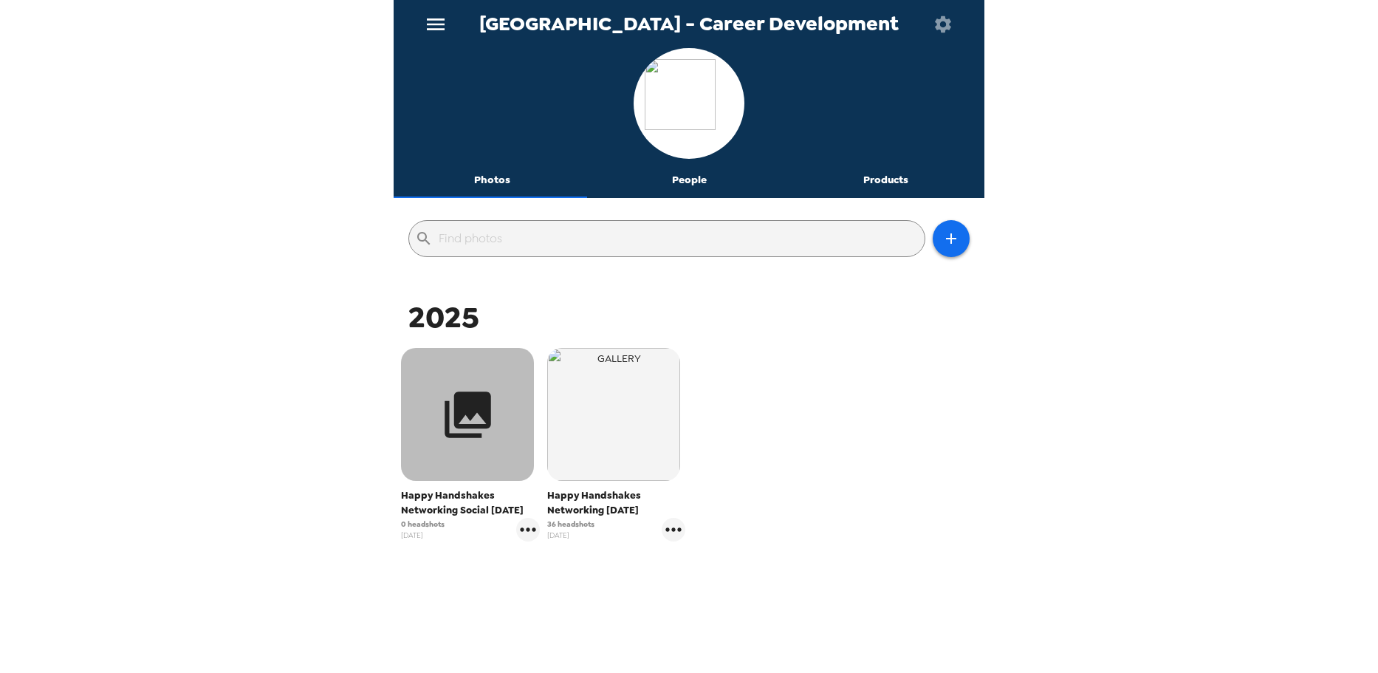
click at [461, 426] on icon "button" at bounding box center [468, 414] width 47 height 47
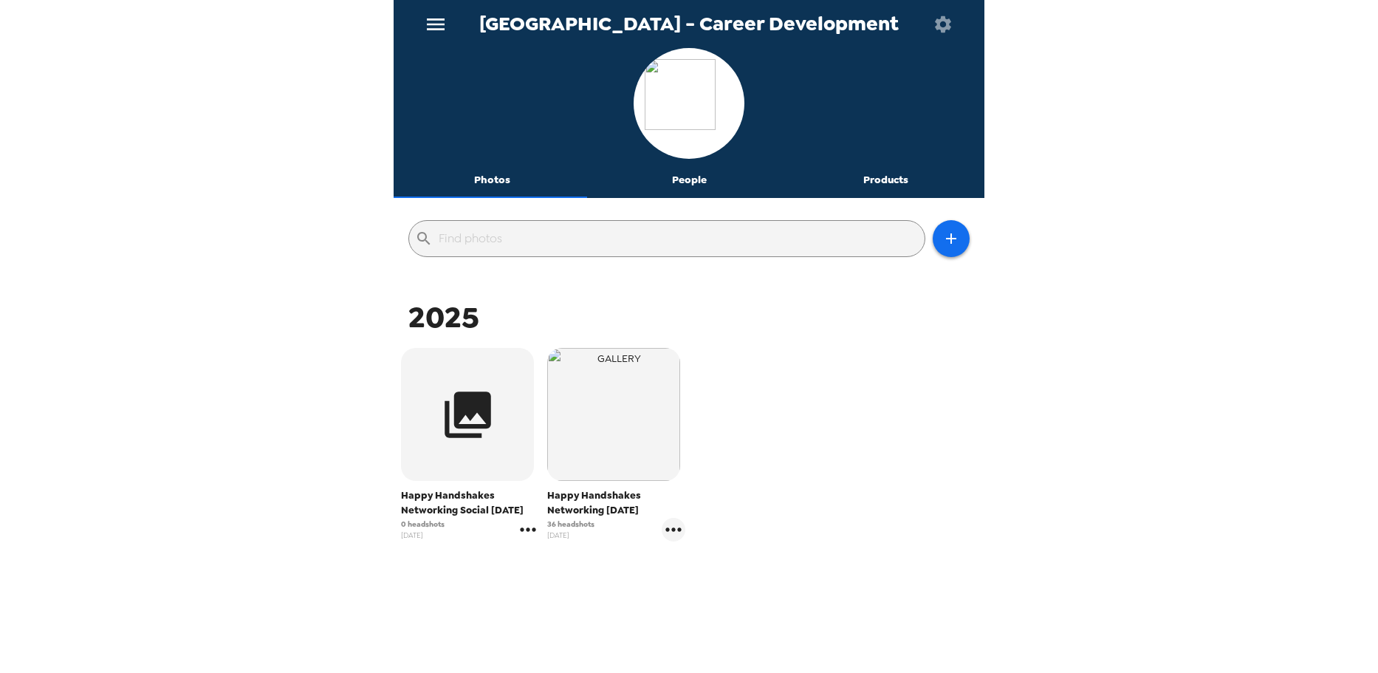
click at [529, 532] on icon "gallery menu" at bounding box center [528, 530] width 24 height 24
click at [619, 563] on span "Edit Shoot" at bounding box center [613, 561] width 123 height 18
